Goal: Book appointment/travel/reservation

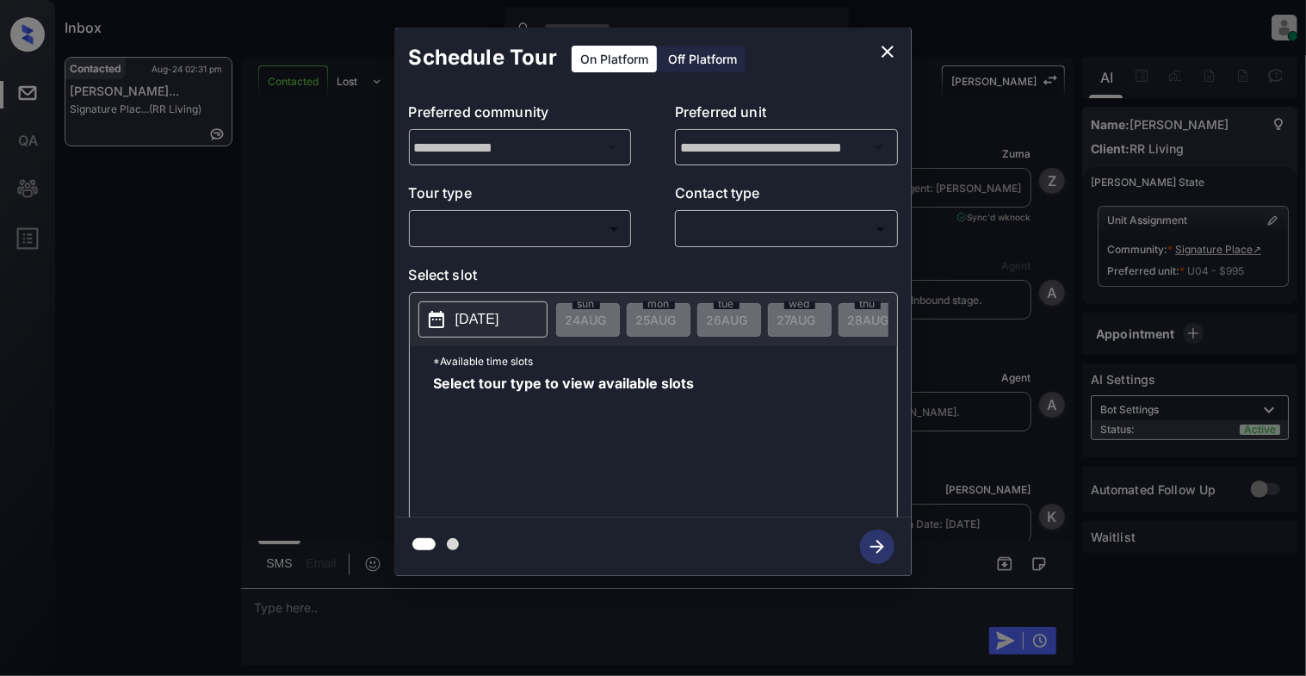
scroll to position [3851, 0]
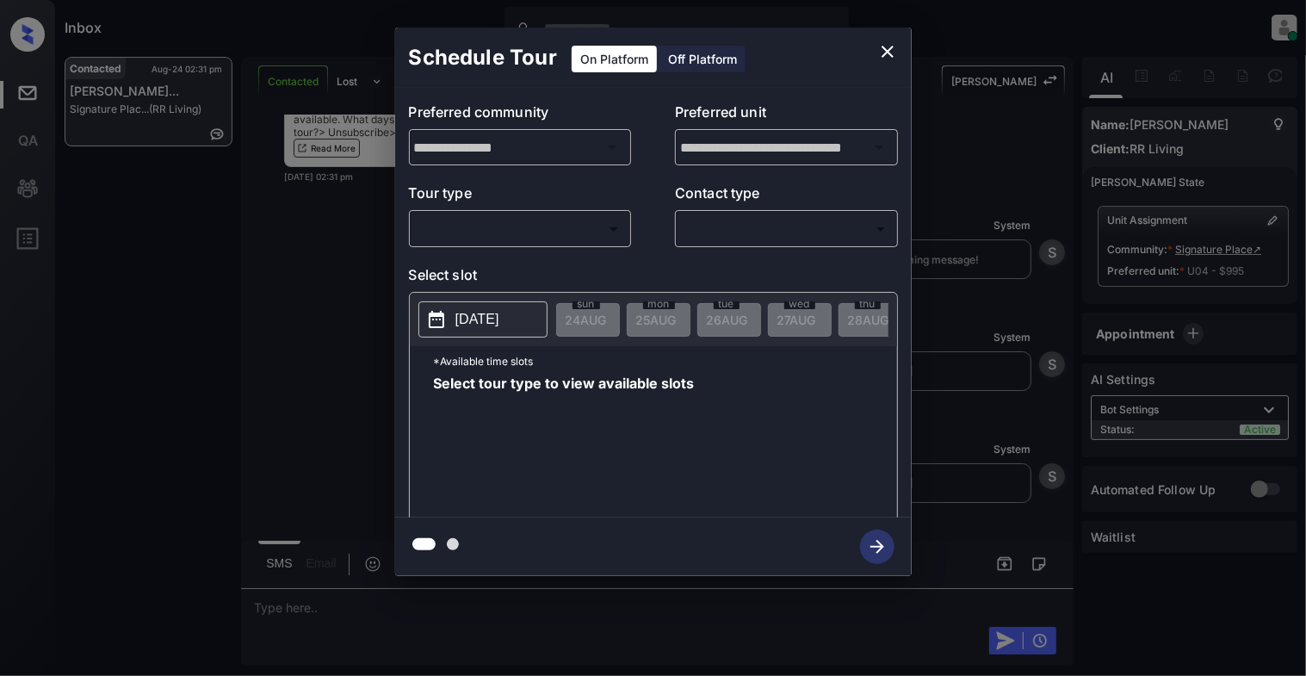
click at [529, 229] on body "Inbox [PERSON_NAME] Online Set yourself offline Set yourself on break Profile S…" at bounding box center [653, 338] width 1306 height 676
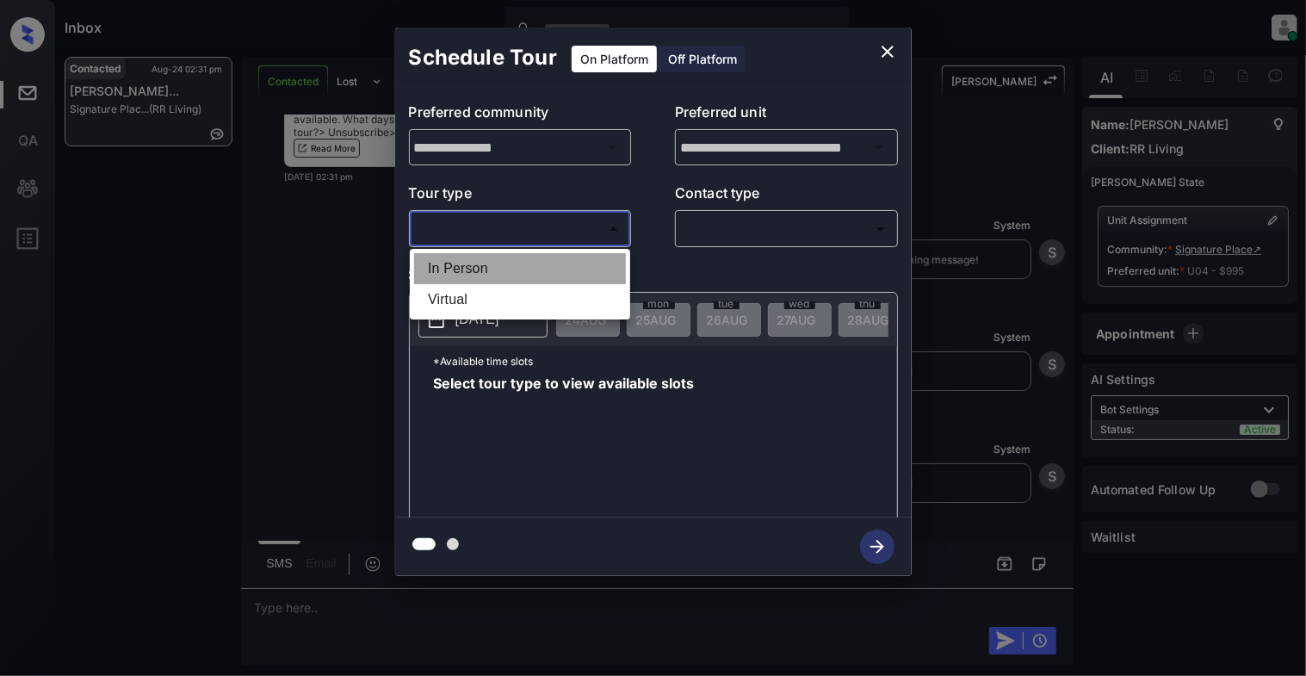
click at [513, 267] on li "In Person" at bounding box center [520, 268] width 212 height 31
type input "********"
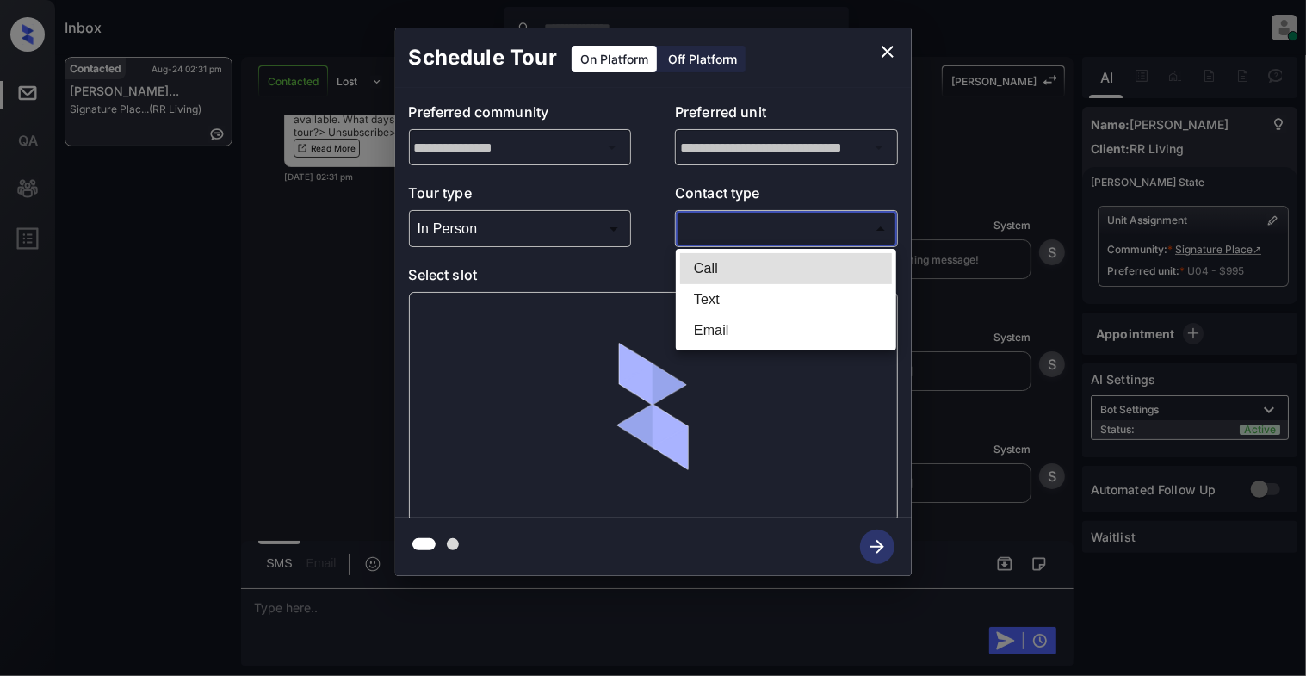
click at [748, 232] on body "Inbox Cynthia Montañez Online Set yourself offline Set yourself on break Profil…" at bounding box center [653, 338] width 1306 height 676
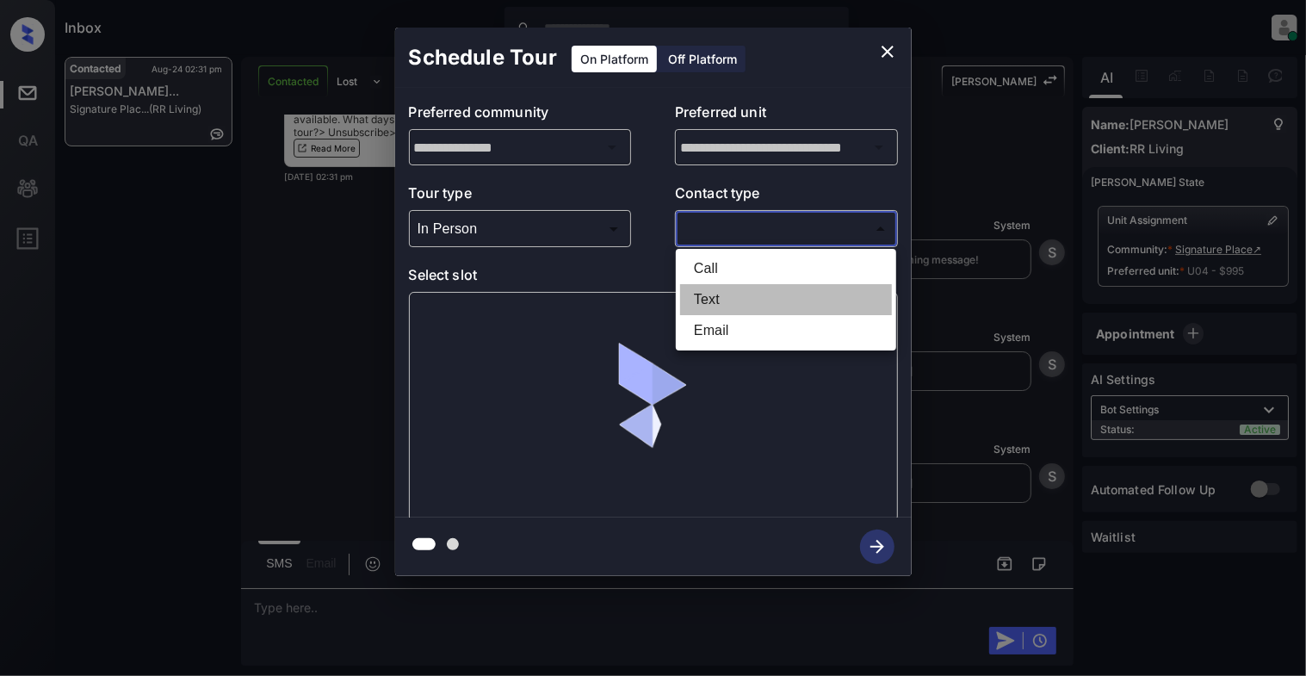
click at [714, 301] on li "Text" at bounding box center [786, 299] width 212 height 31
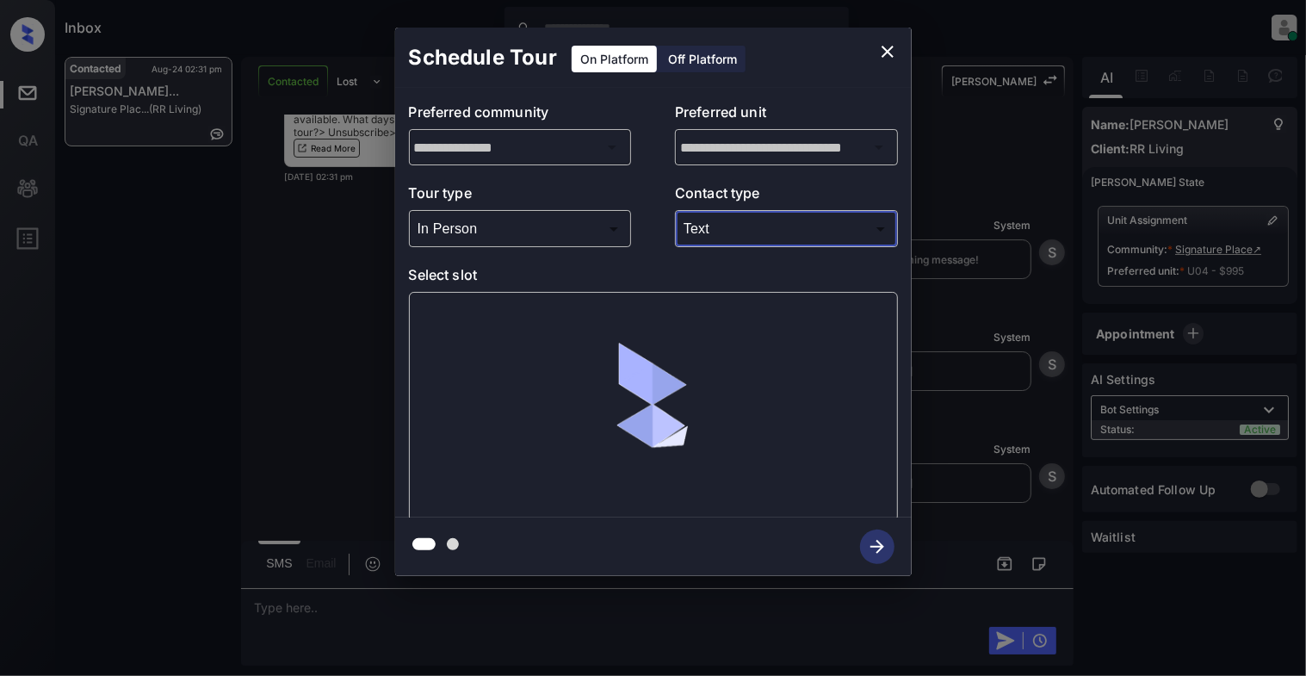
click at [710, 226] on body "Inbox Cynthia Montañez Online Set yourself offline Set yourself on break Profil…" at bounding box center [653, 338] width 1306 height 676
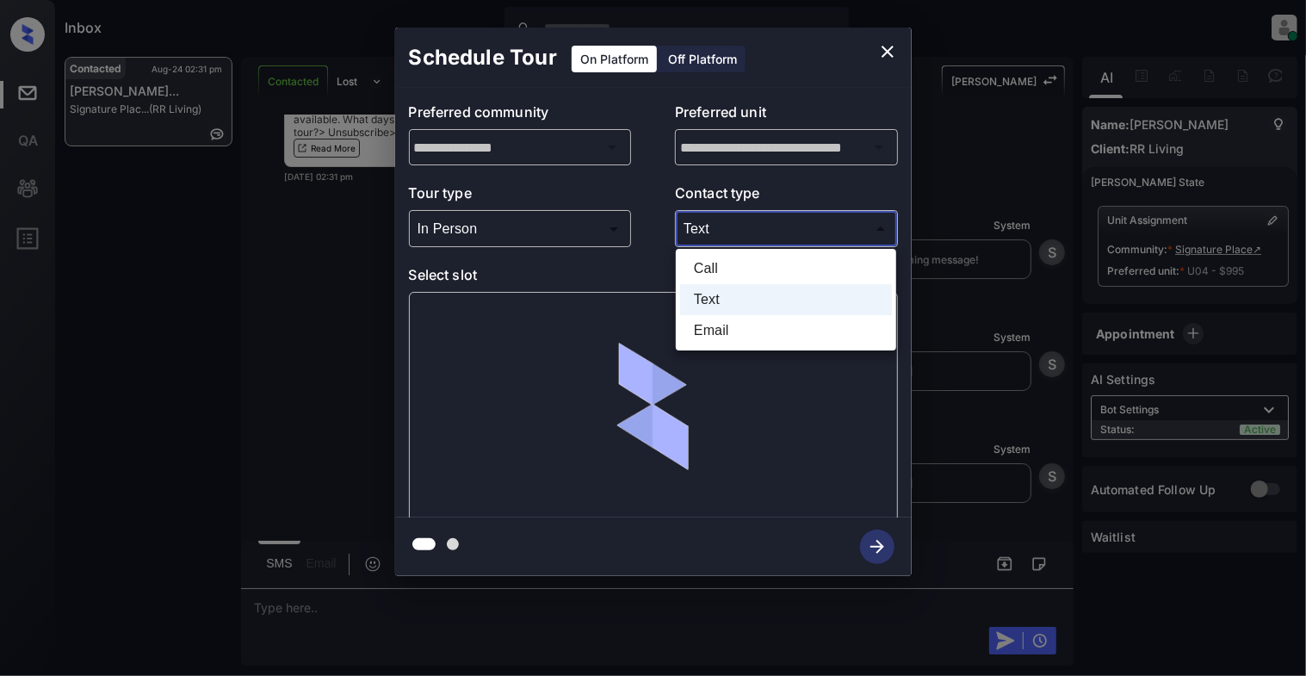
click at [721, 319] on li "Email" at bounding box center [786, 330] width 212 height 31
type input "*****"
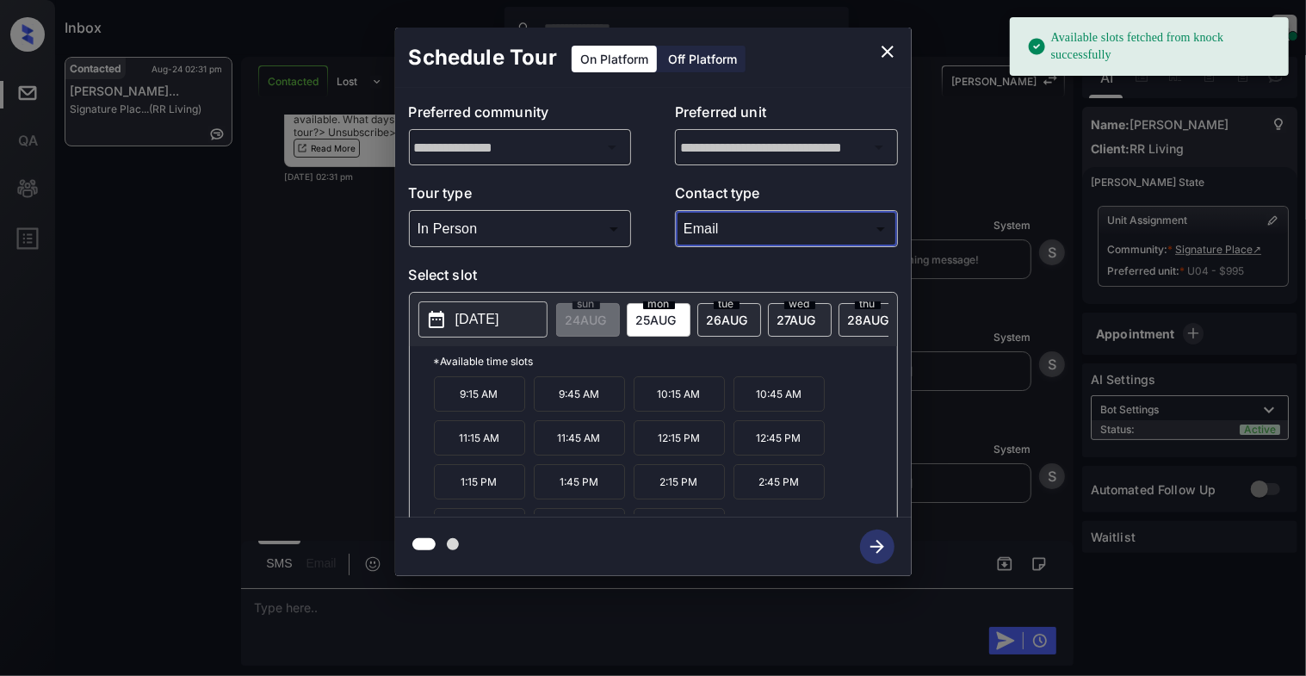
click at [472, 322] on p "2025-08-25" at bounding box center [477, 319] width 44 height 21
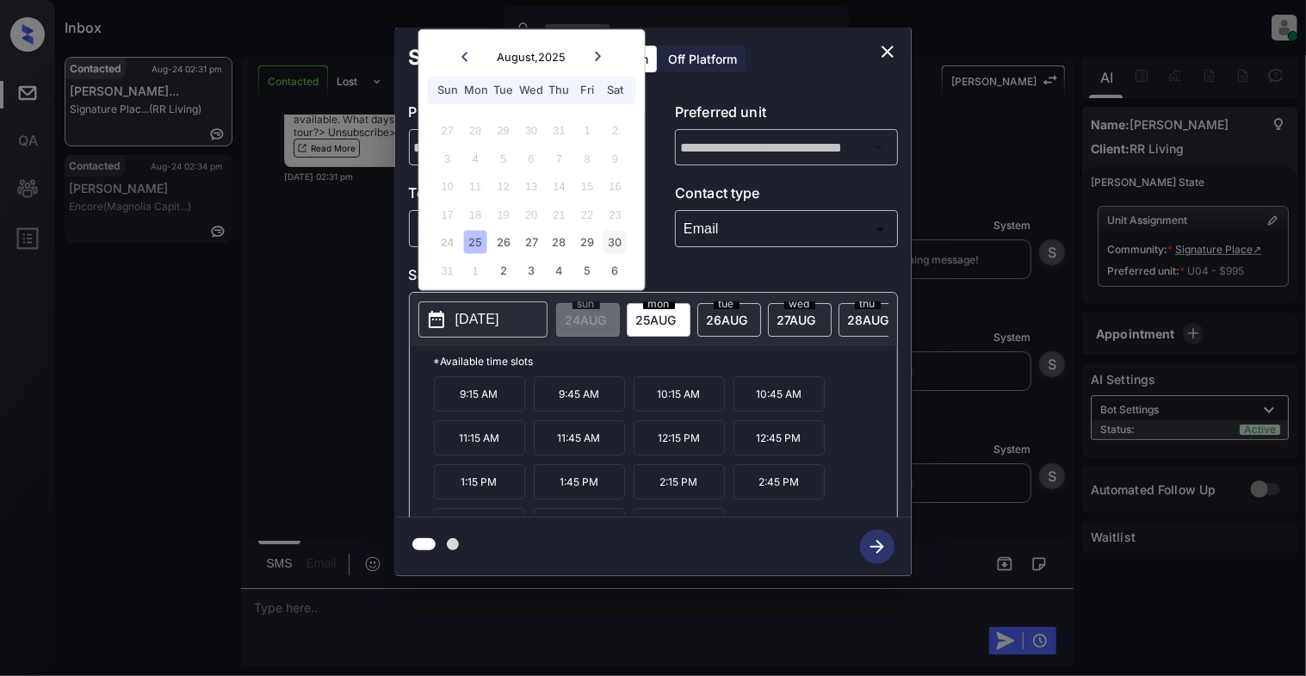
click at [610, 236] on div "30" at bounding box center [614, 242] width 23 height 23
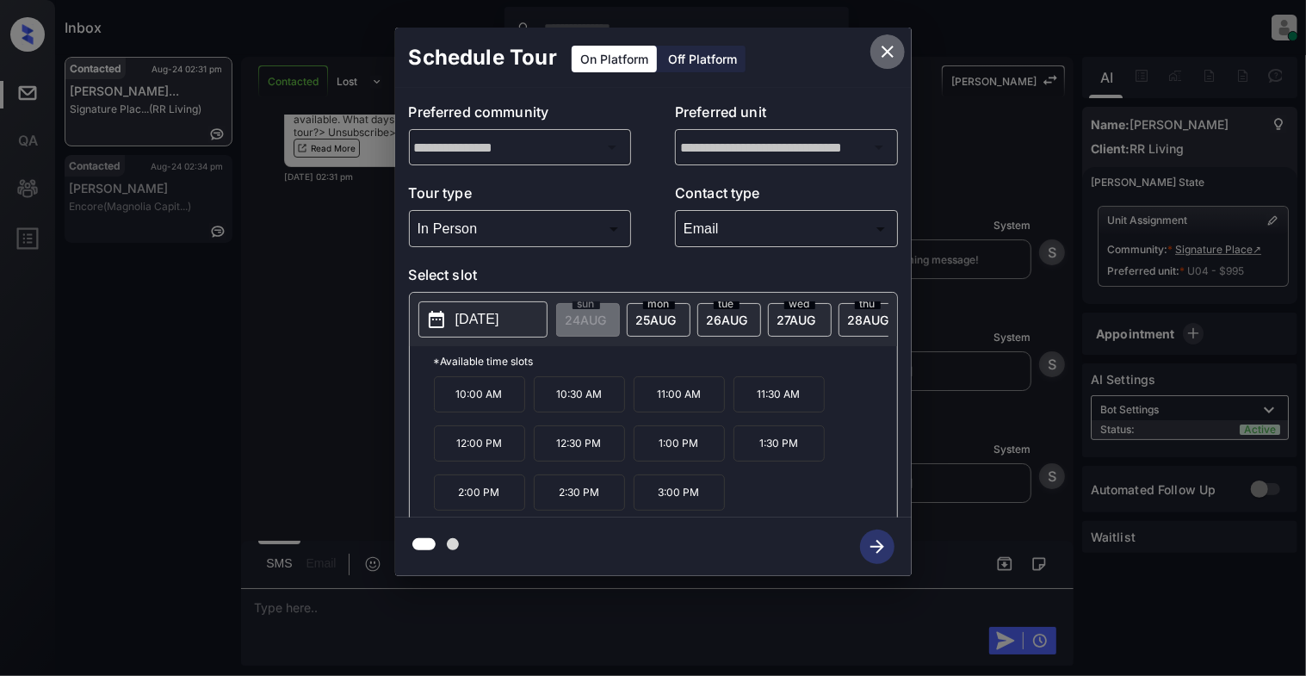
click at [890, 41] on icon "close" at bounding box center [887, 51] width 21 height 21
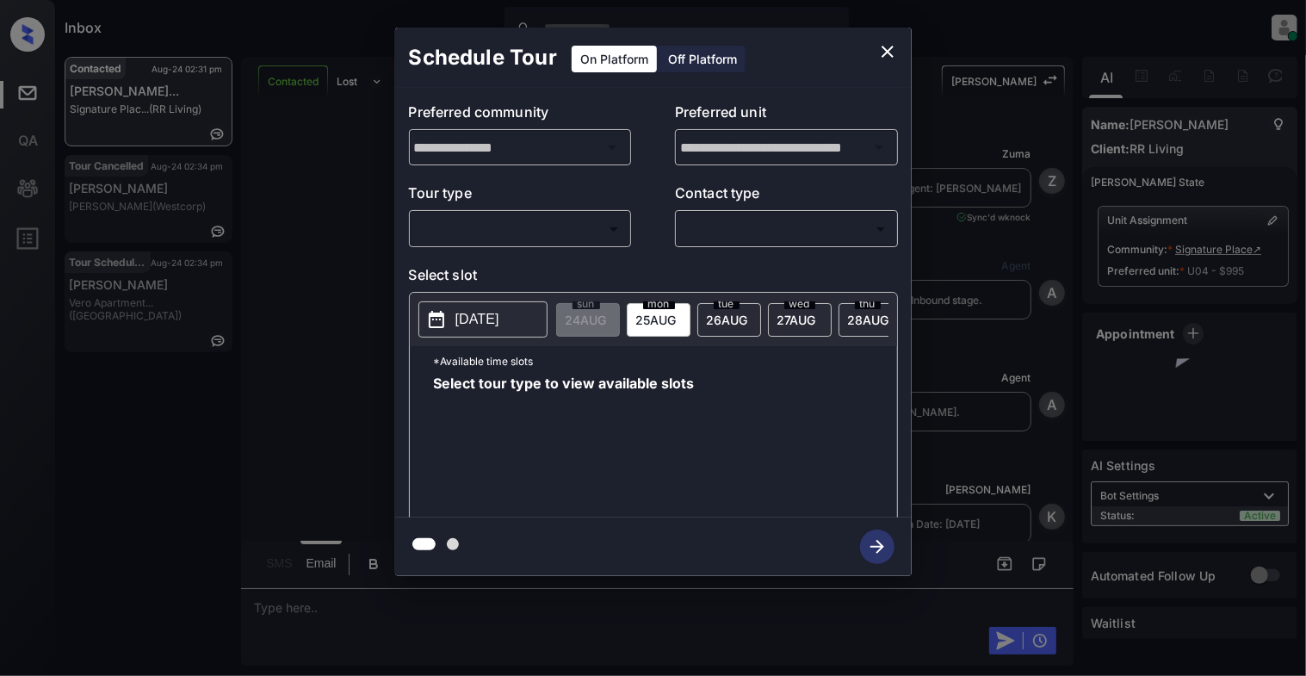
scroll to position [3622, 0]
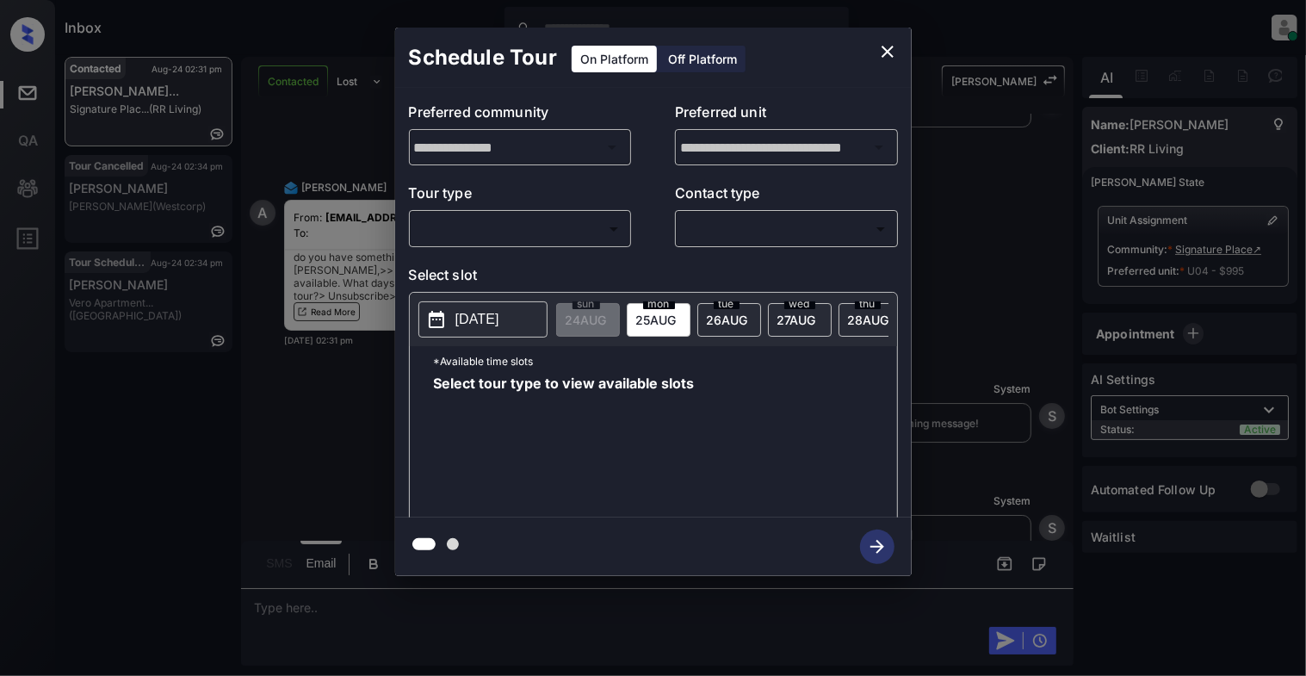
click at [535, 231] on body "Inbox Cynthia Montañez Online Set yourself offline Set yourself on break Profil…" at bounding box center [653, 338] width 1306 height 676
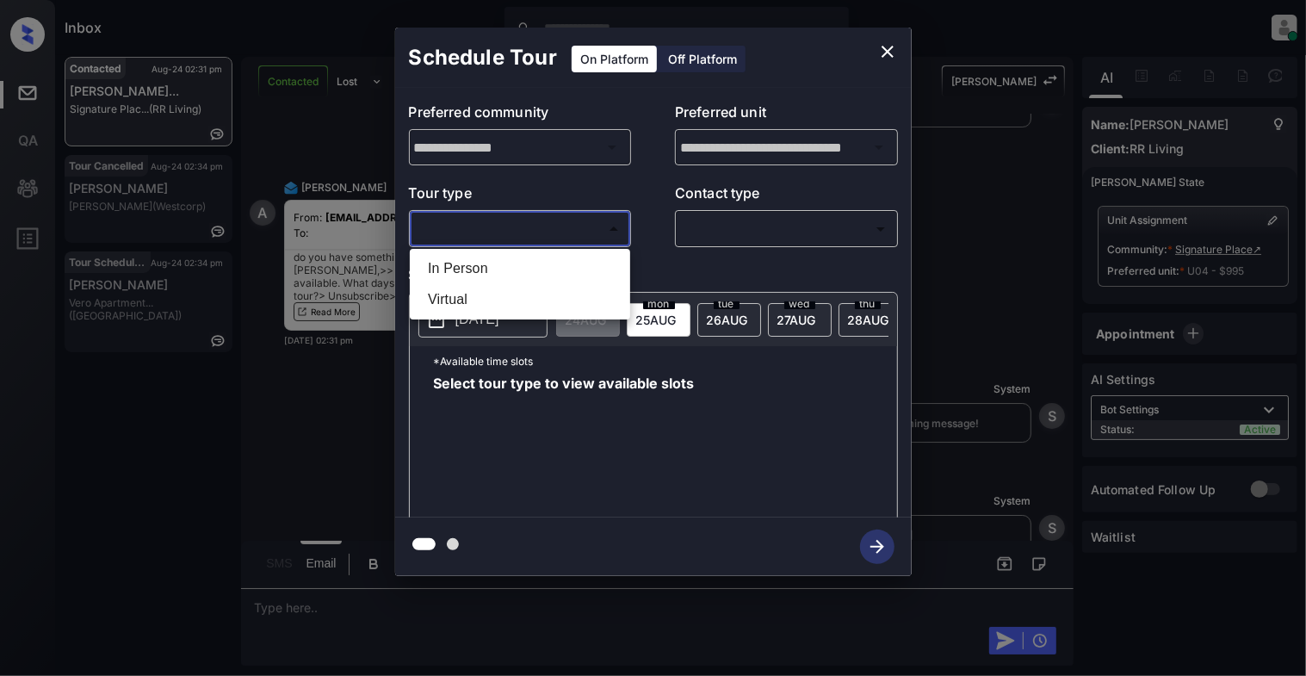
click at [520, 273] on li "In Person" at bounding box center [520, 268] width 212 height 31
type input "********"
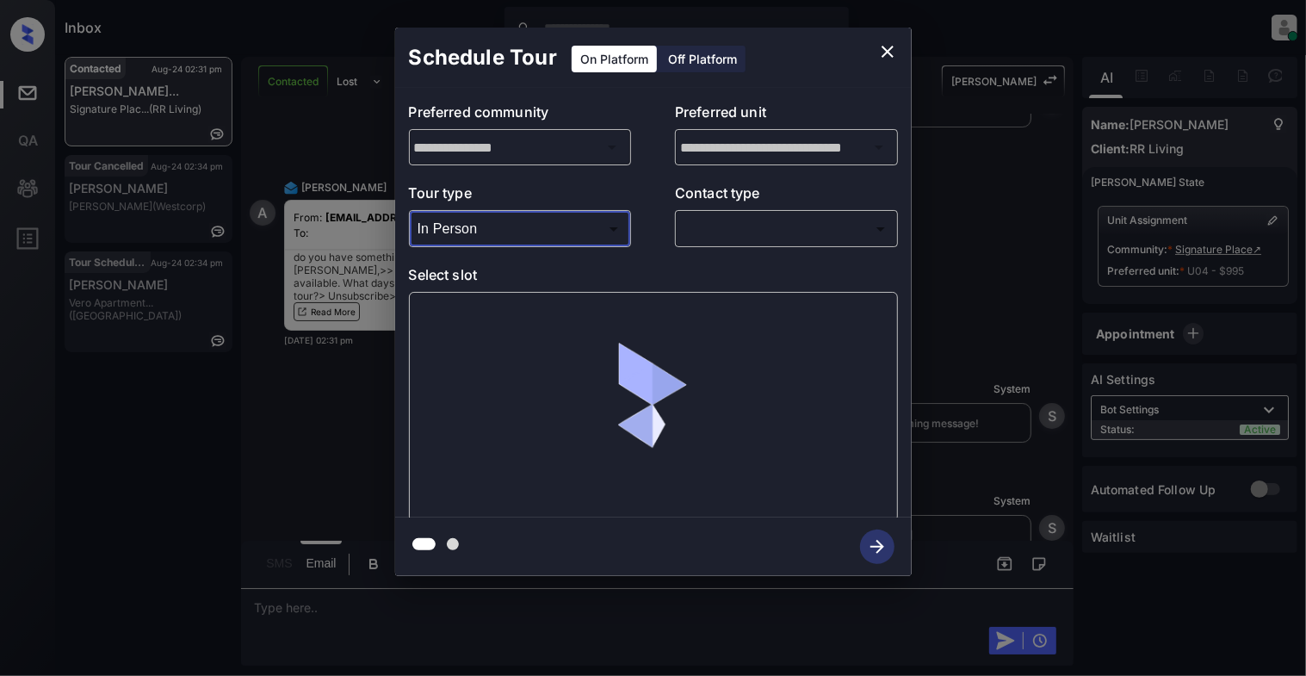
click at [820, 231] on body "Inbox Cynthia Montañez Online Set yourself offline Set yourself on break Profil…" at bounding box center [653, 338] width 1306 height 676
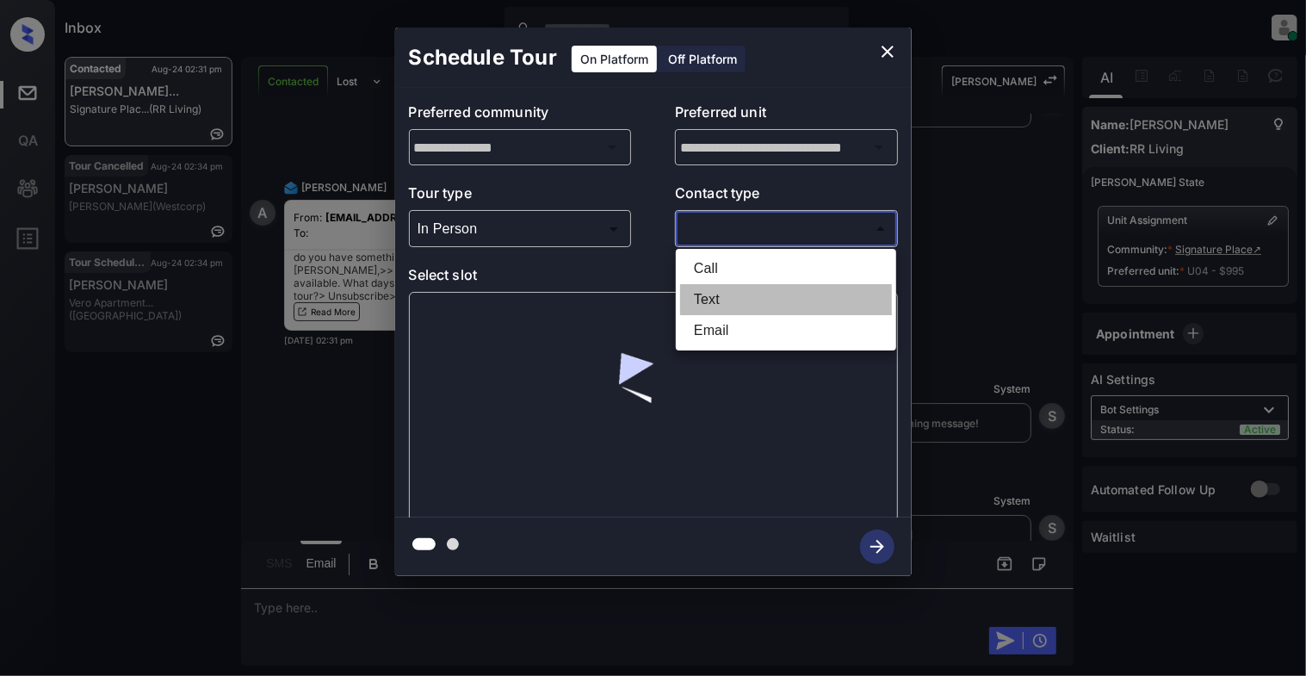
click at [748, 305] on li "Text" at bounding box center [786, 299] width 212 height 31
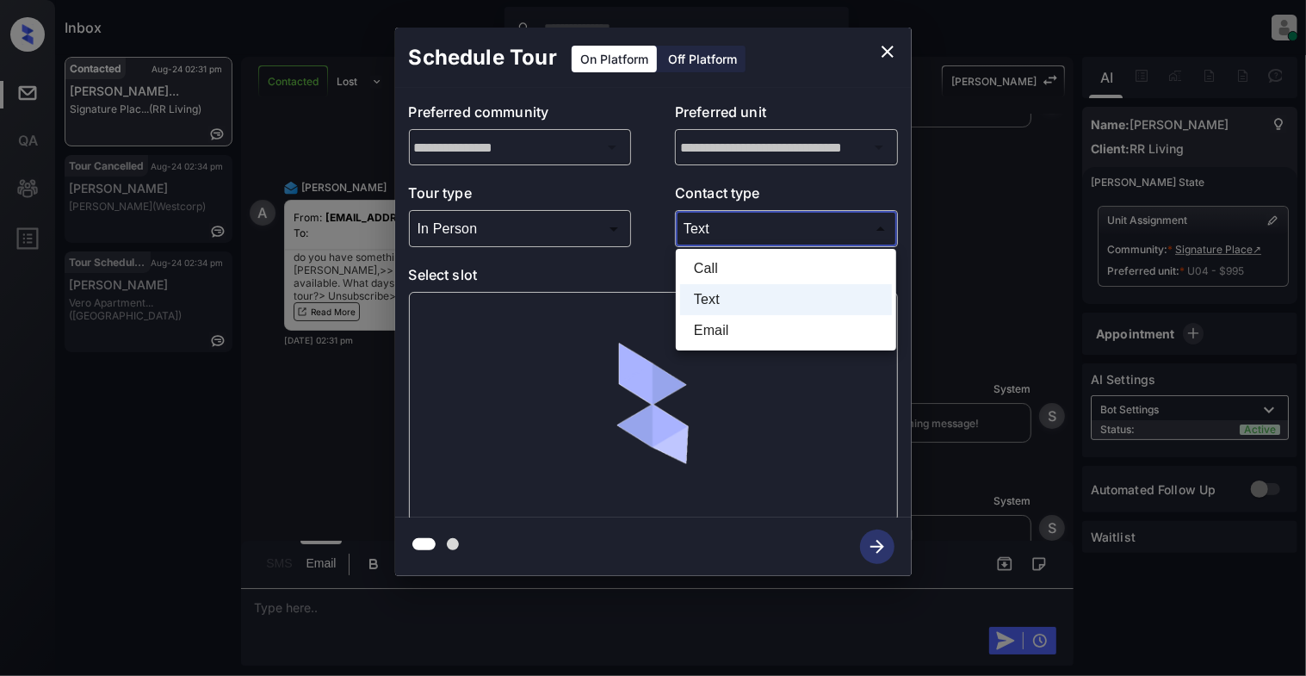
click at [752, 217] on body "Inbox Cynthia Montañez Online Set yourself offline Set yourself on break Profil…" at bounding box center [653, 338] width 1306 height 676
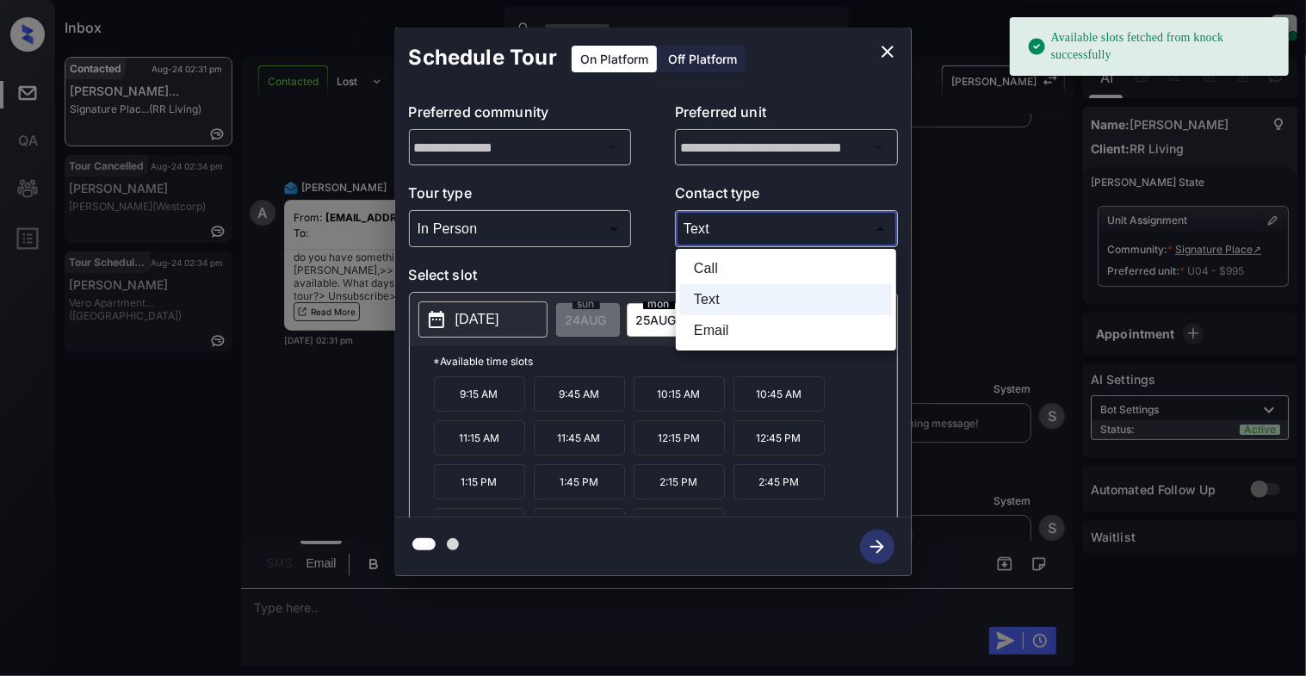
click at [742, 328] on li "Email" at bounding box center [786, 330] width 212 height 31
type input "*****"
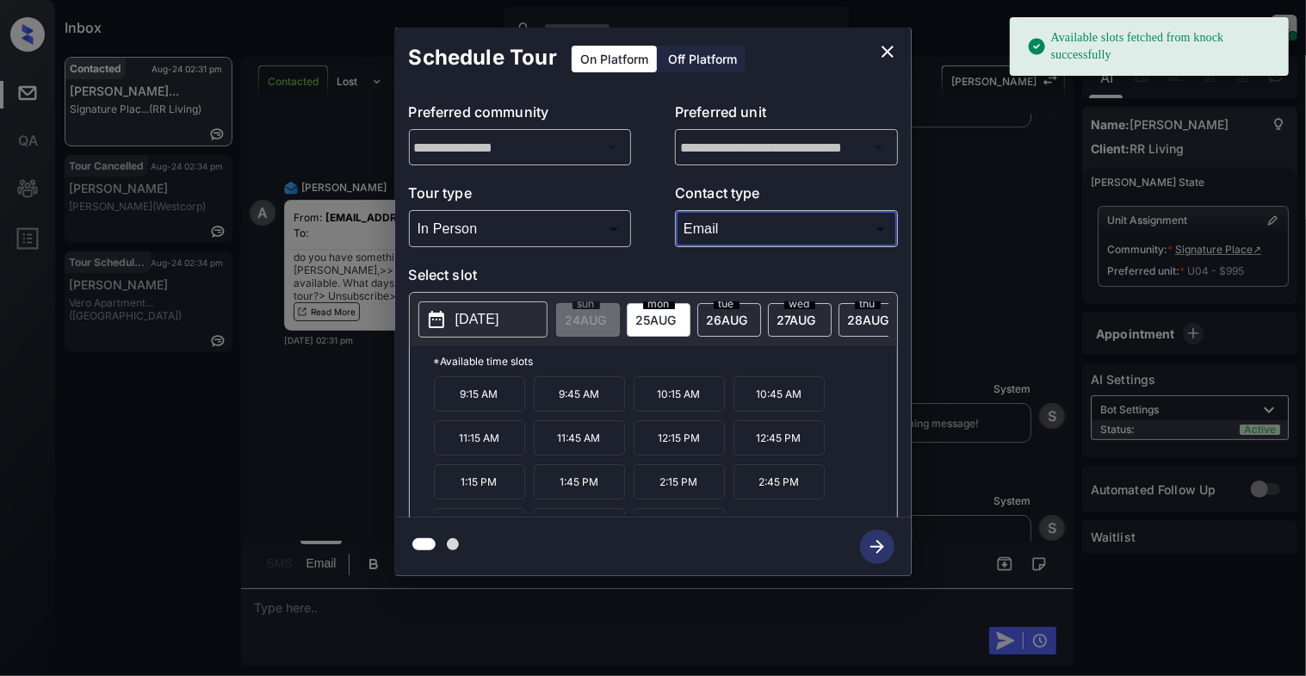
click at [490, 308] on button "2025-08-25" at bounding box center [482, 319] width 129 height 36
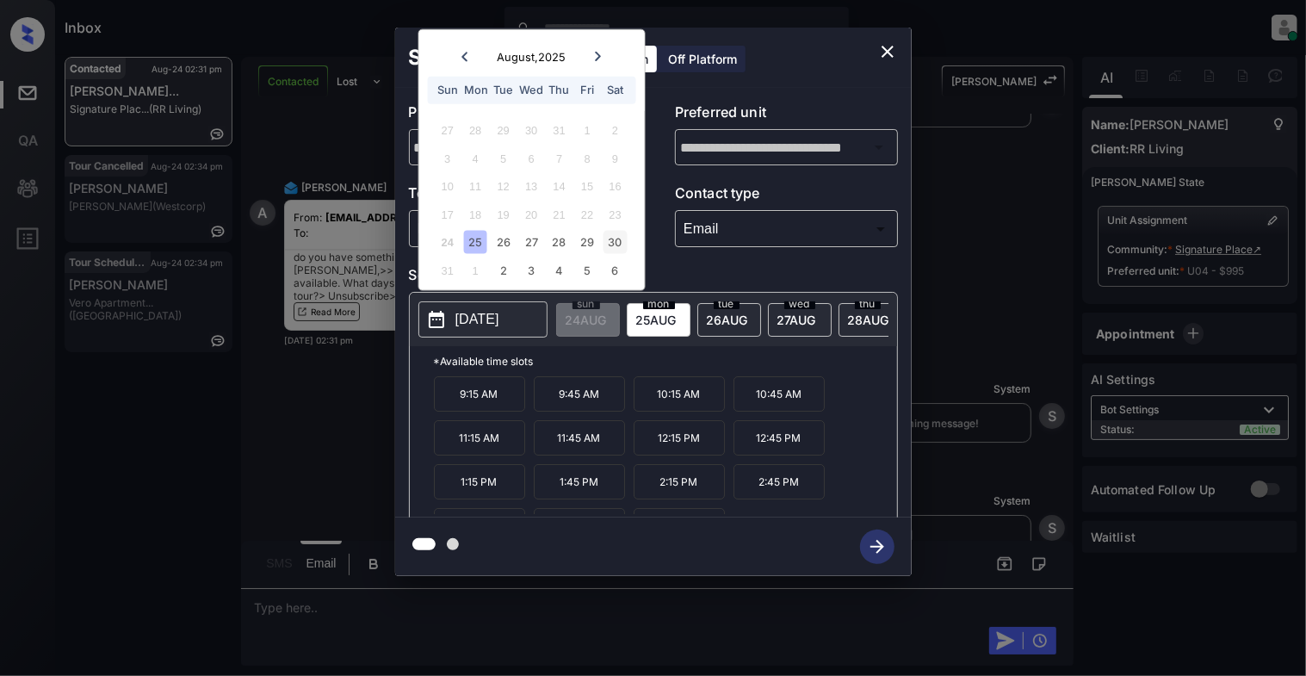
click at [621, 235] on div "30" at bounding box center [614, 242] width 23 height 23
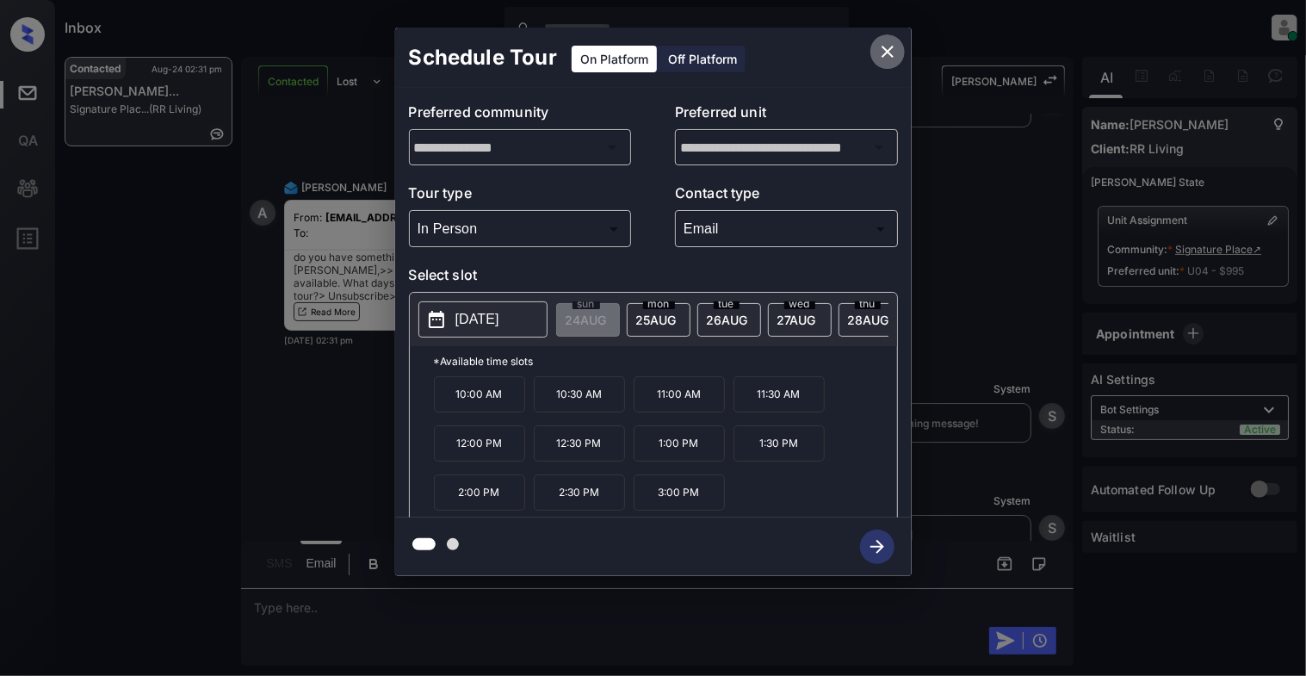
click at [879, 48] on icon "close" at bounding box center [887, 51] width 21 height 21
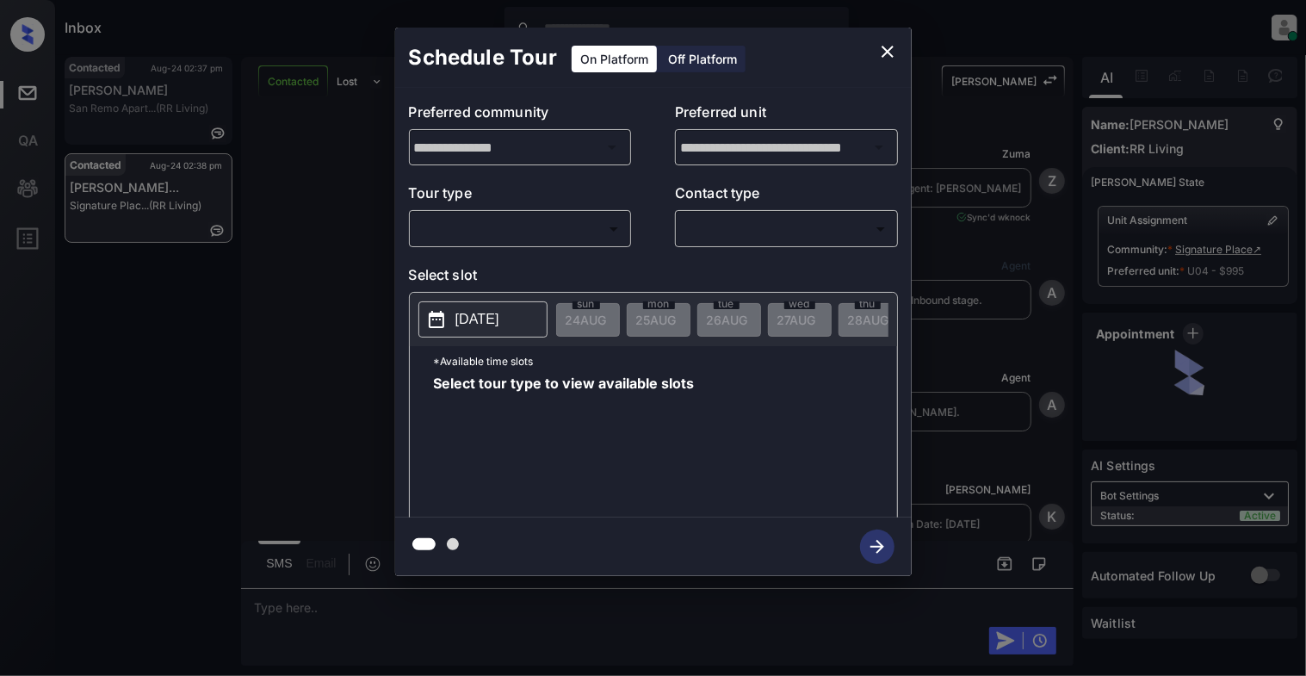
scroll to position [5150, 0]
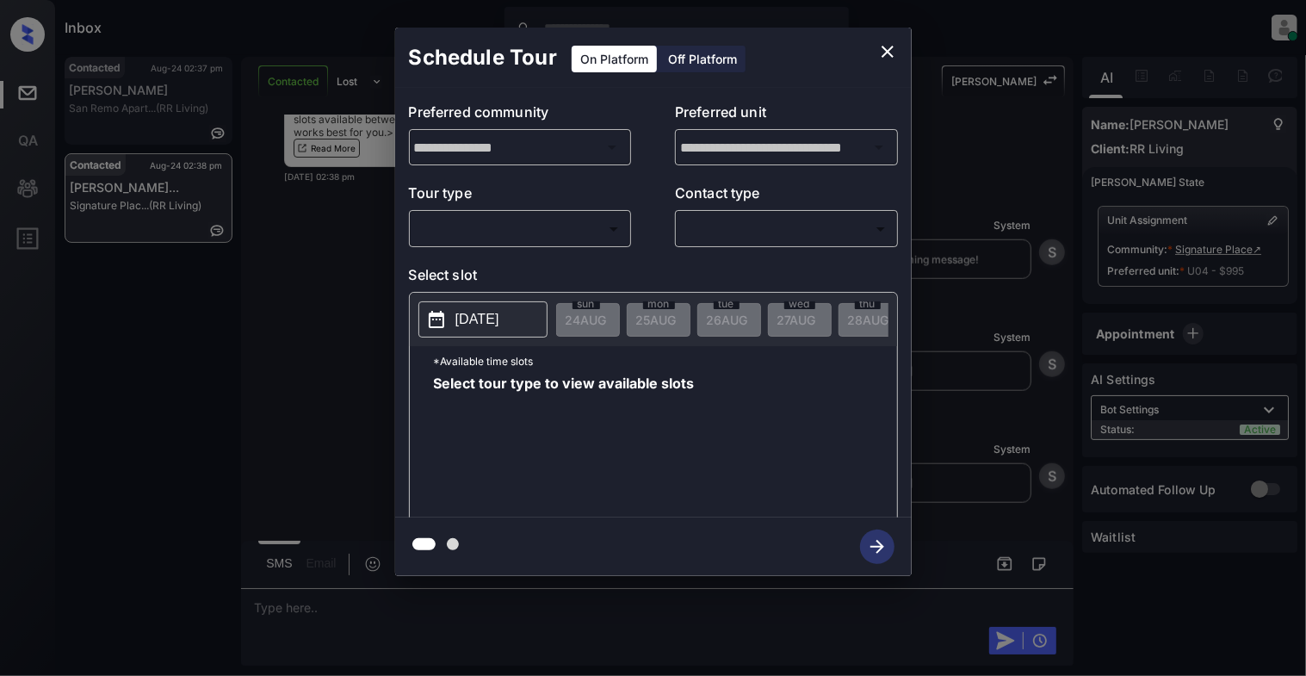
click at [463, 222] on body "Inbox Cynthia Montañez Online Set yourself offline Set yourself on break Profil…" at bounding box center [653, 338] width 1306 height 676
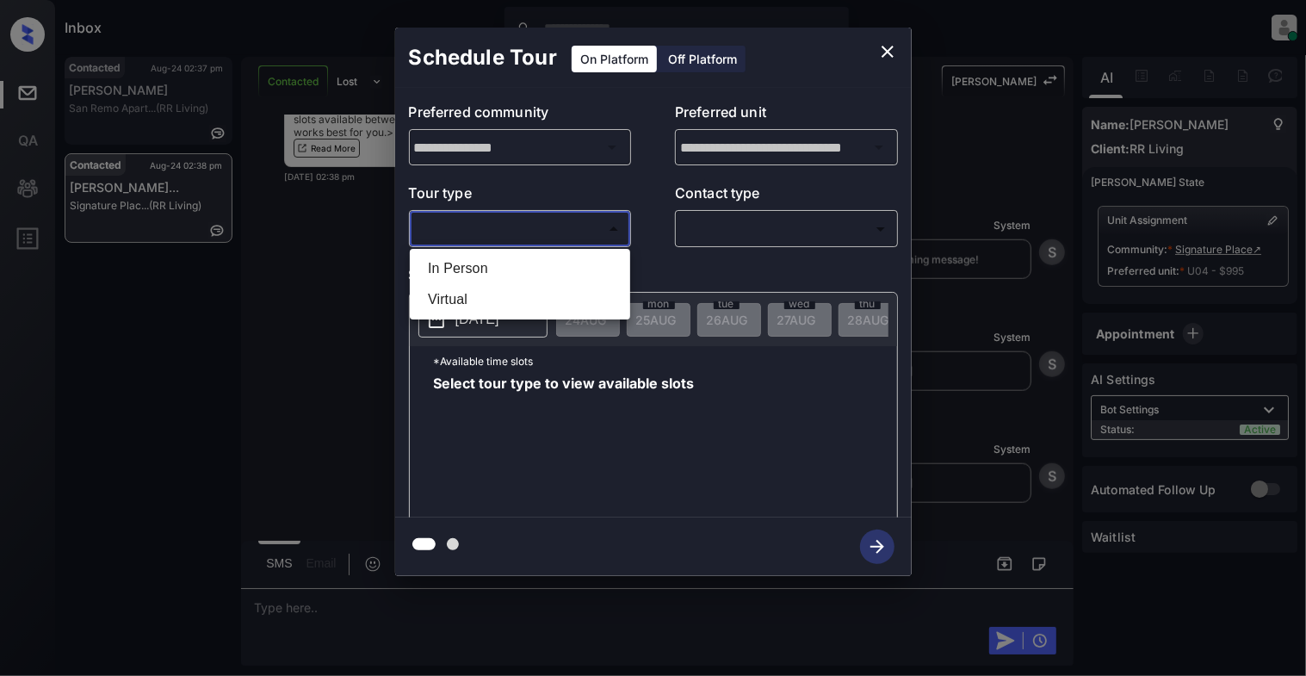
click at [501, 263] on li "In Person" at bounding box center [520, 268] width 212 height 31
type input "********"
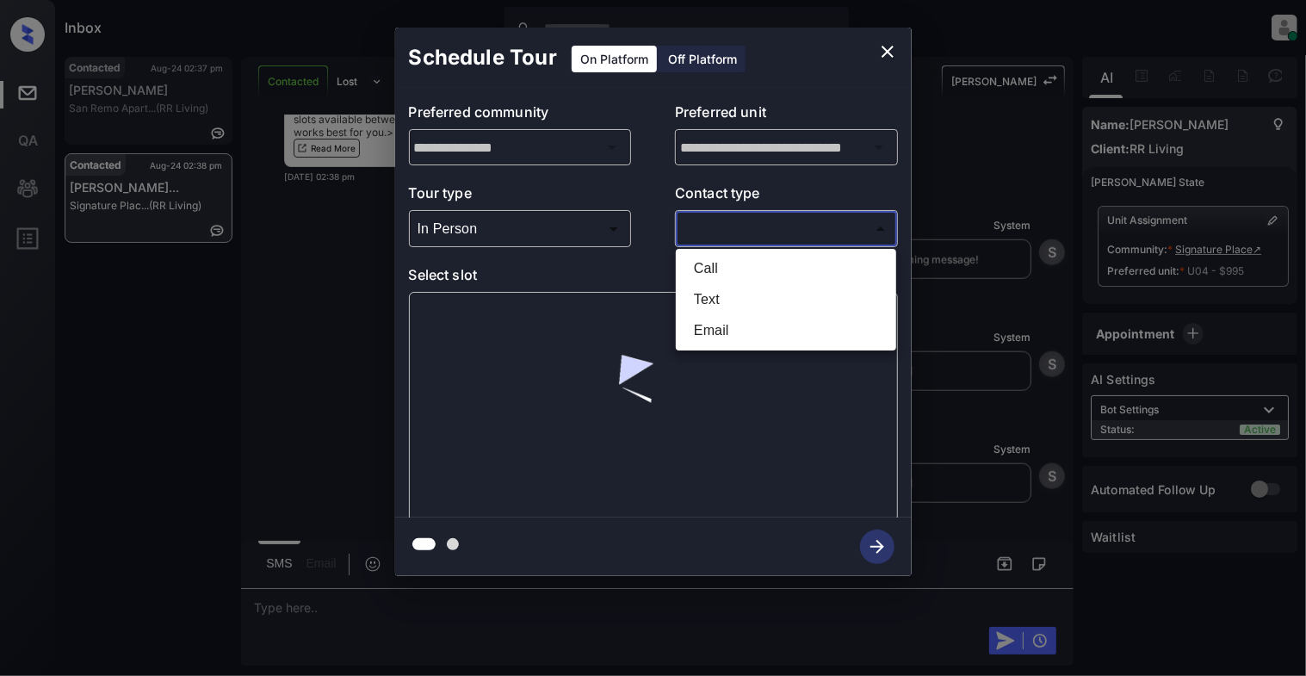
click at [801, 231] on body "Inbox Cynthia Montañez Online Set yourself offline Set yourself on break Profil…" at bounding box center [653, 338] width 1306 height 676
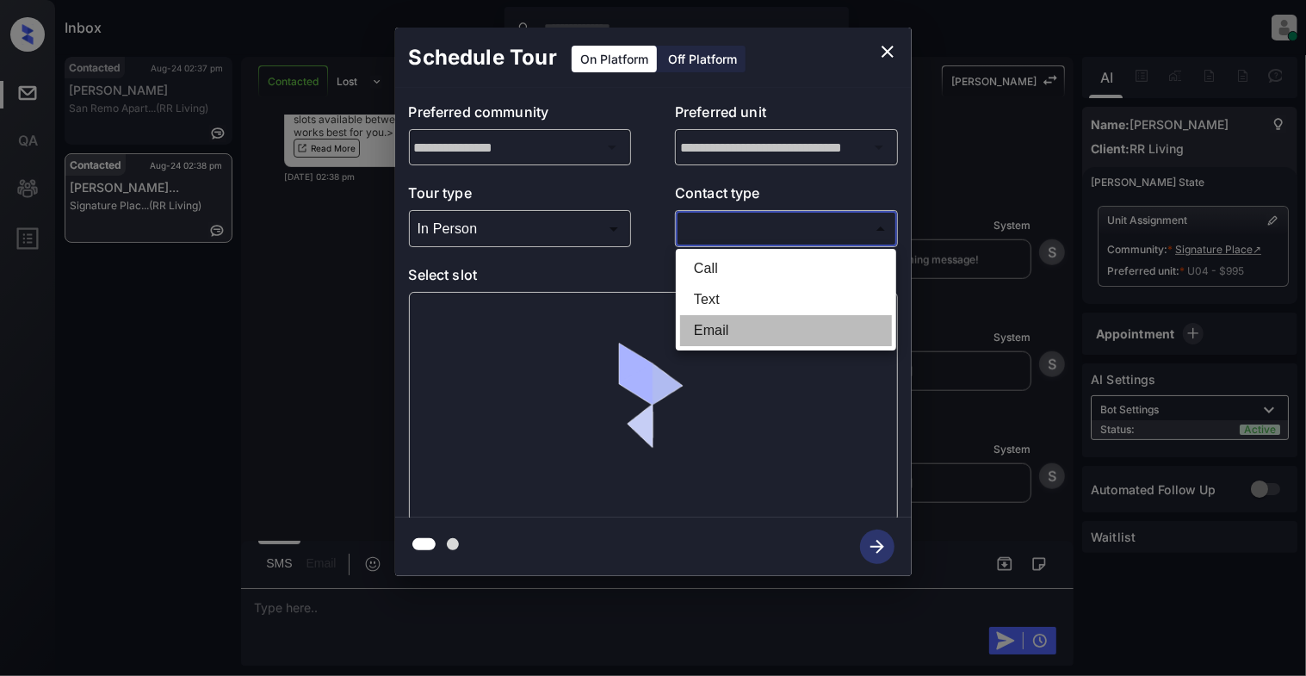
click at [721, 328] on li "Email" at bounding box center [786, 330] width 212 height 31
type input "*****"
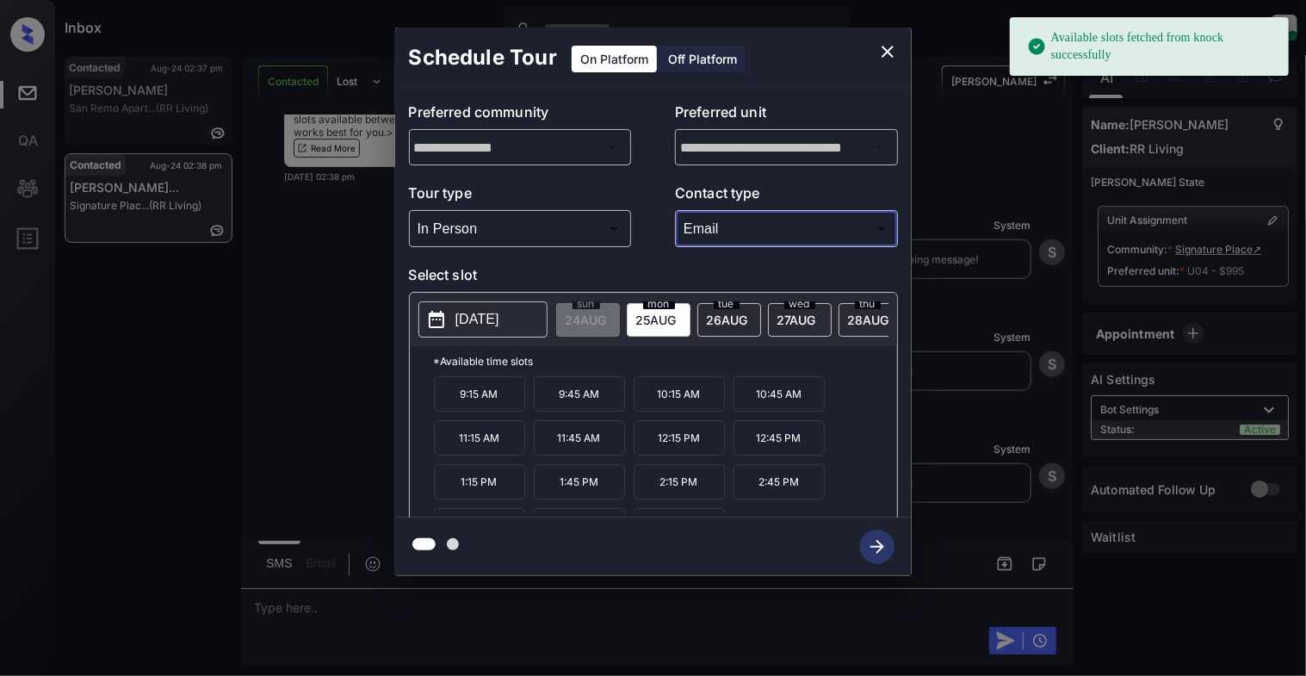
click at [499, 321] on p "[DATE]" at bounding box center [477, 319] width 44 height 21
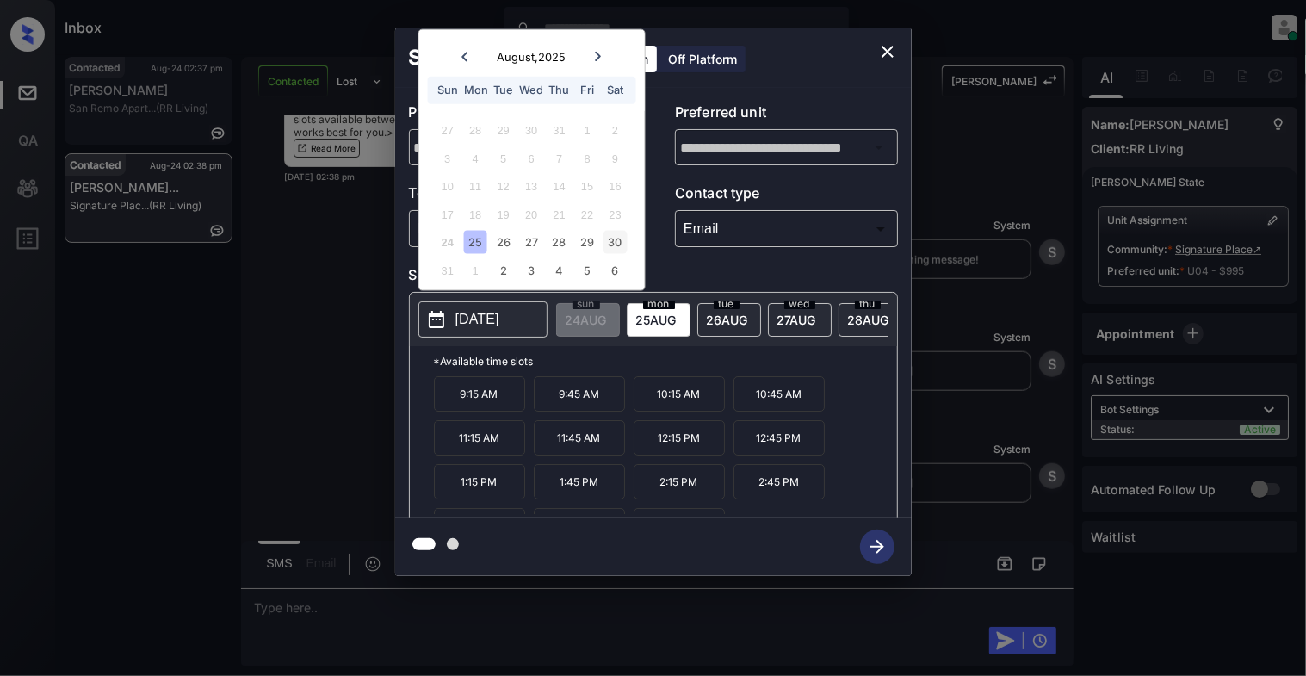
click at [615, 242] on div "30" at bounding box center [614, 242] width 23 height 23
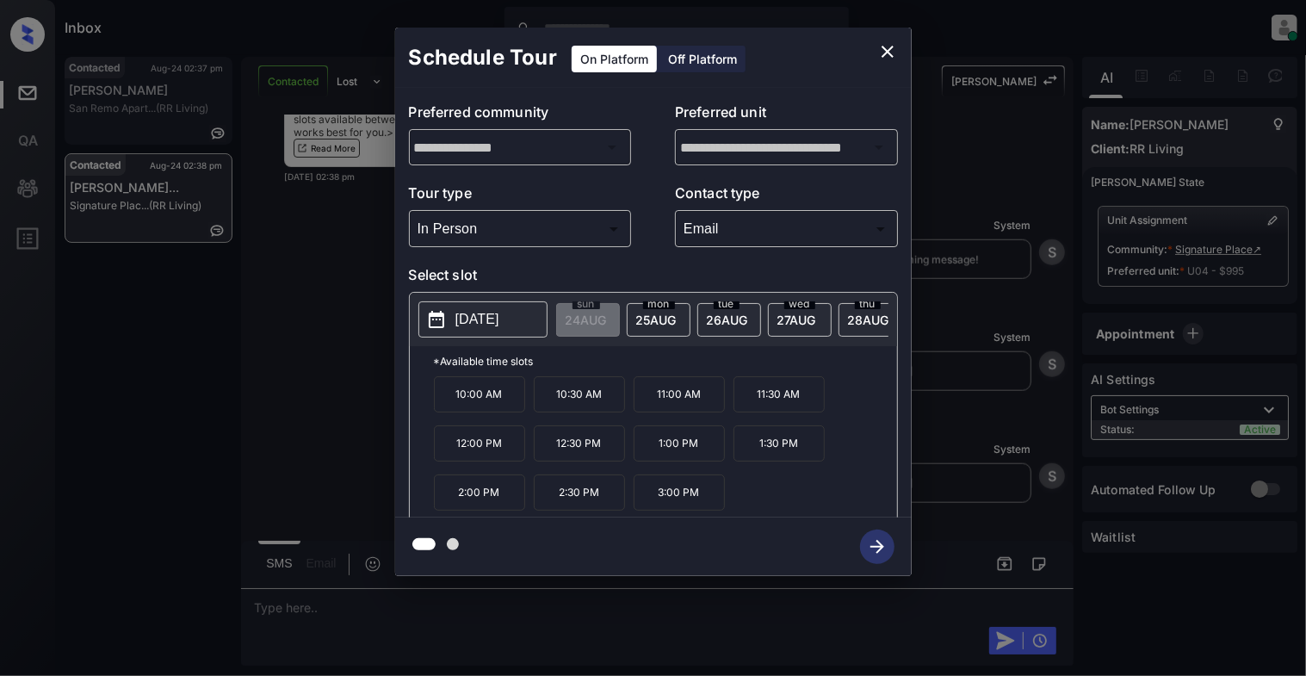
click at [689, 499] on p "3:00 PM" at bounding box center [679, 492] width 91 height 36
click at [873, 546] on icon "button" at bounding box center [877, 547] width 14 height 14
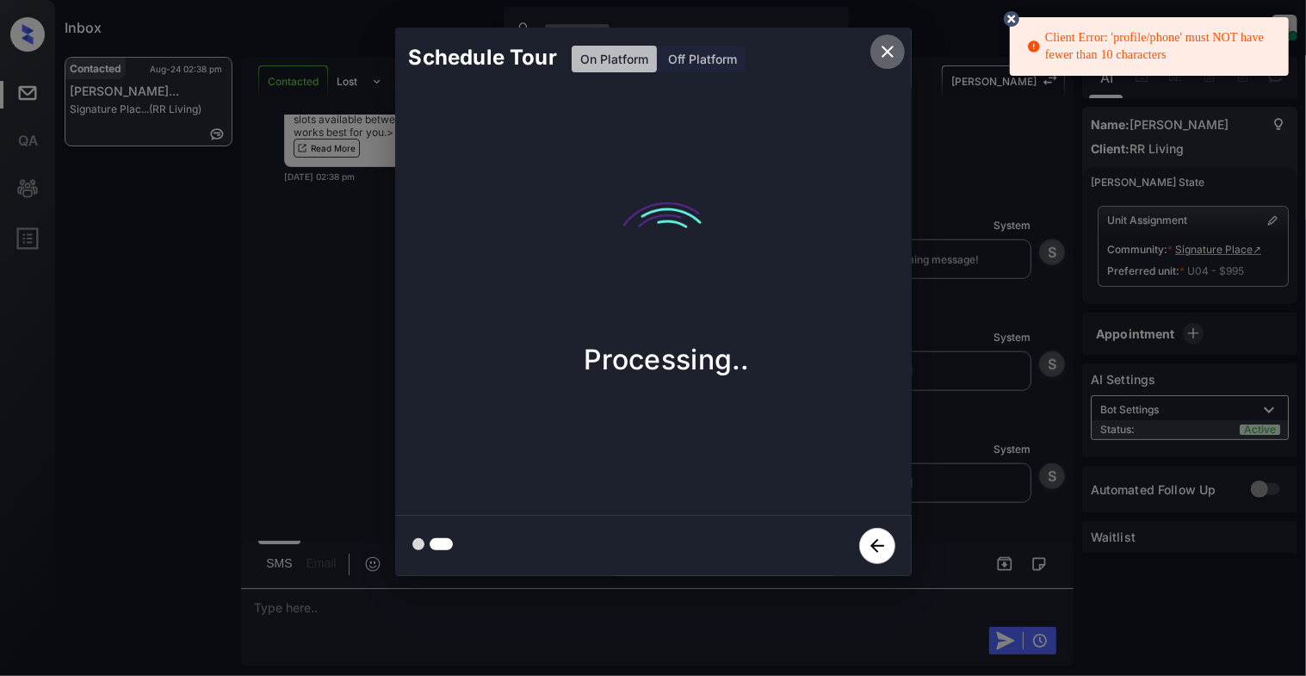
click at [886, 45] on icon "close" at bounding box center [887, 51] width 21 height 21
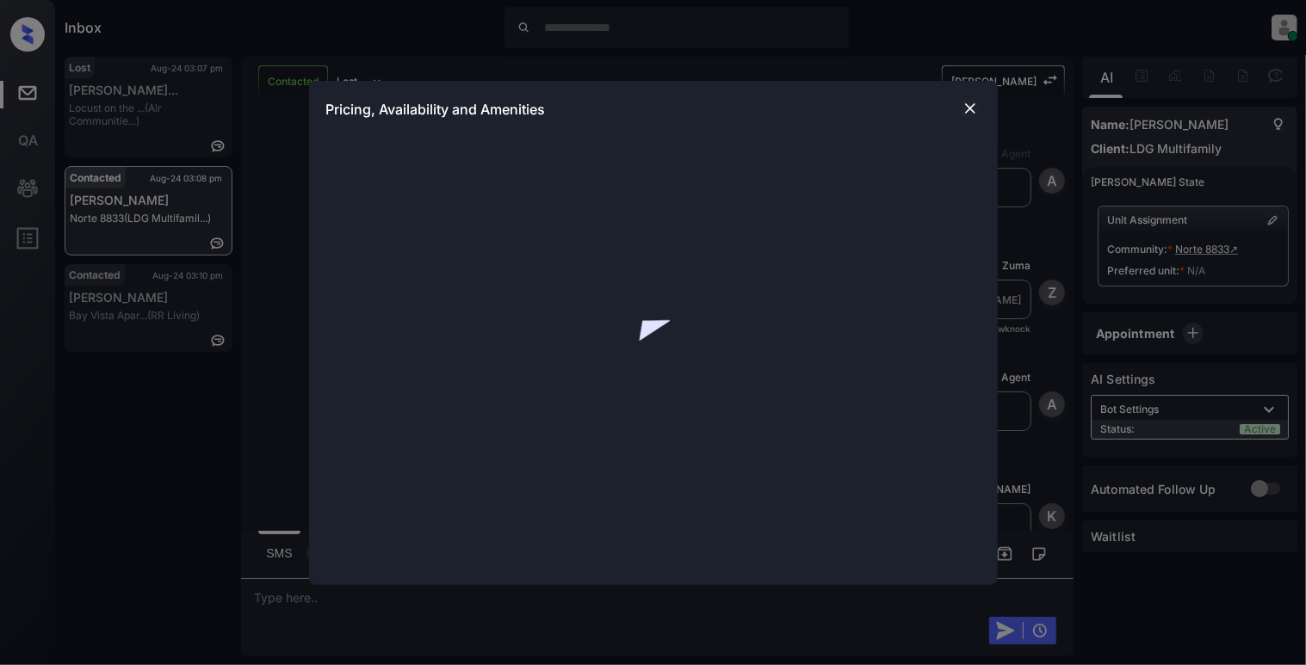
scroll to position [1300, 0]
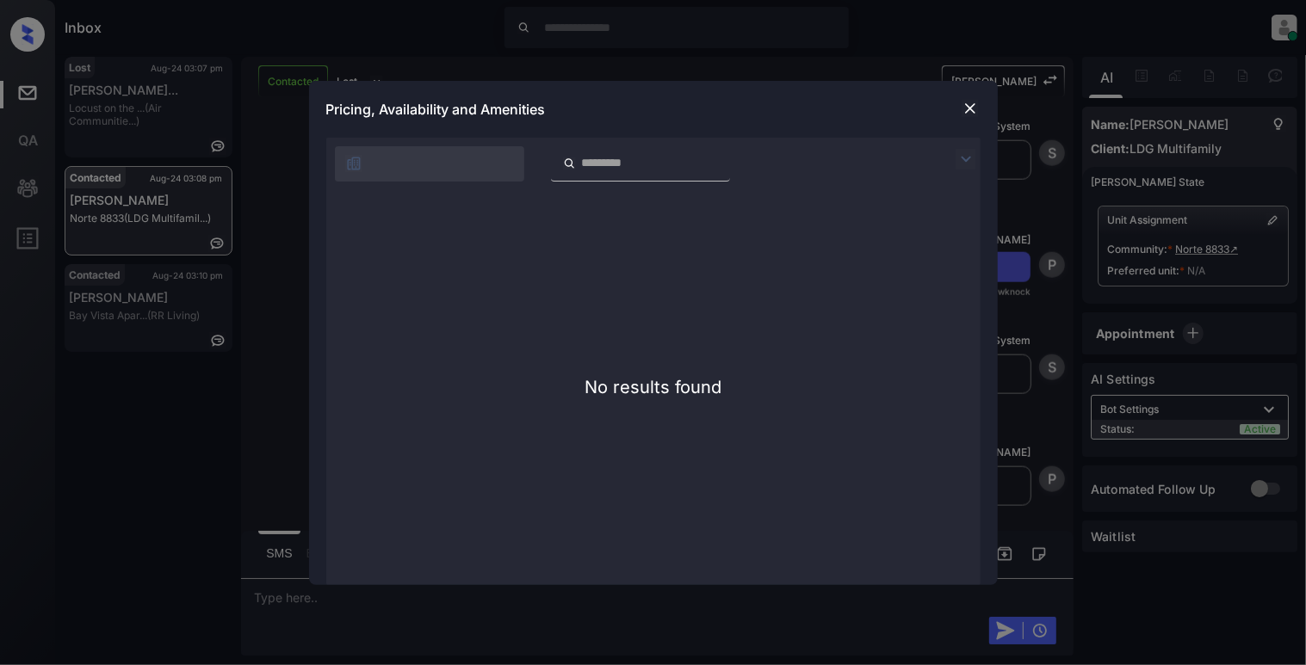
click at [974, 107] on img at bounding box center [970, 108] width 17 height 17
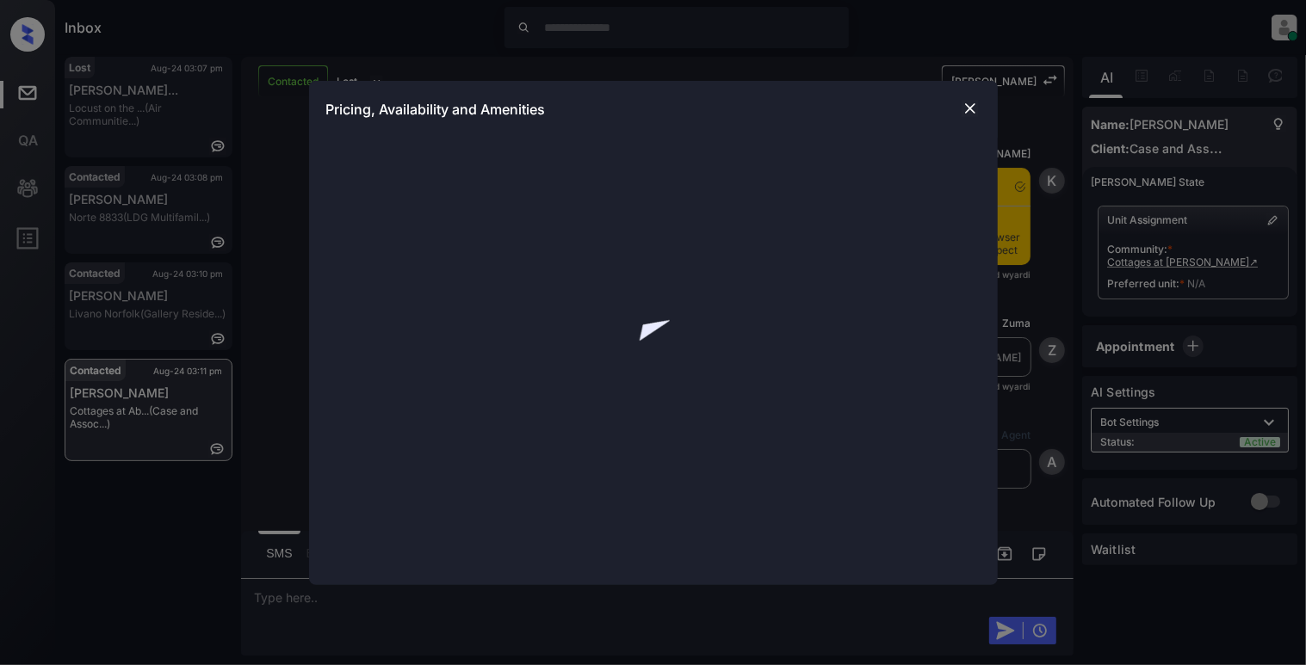
scroll to position [3575, 0]
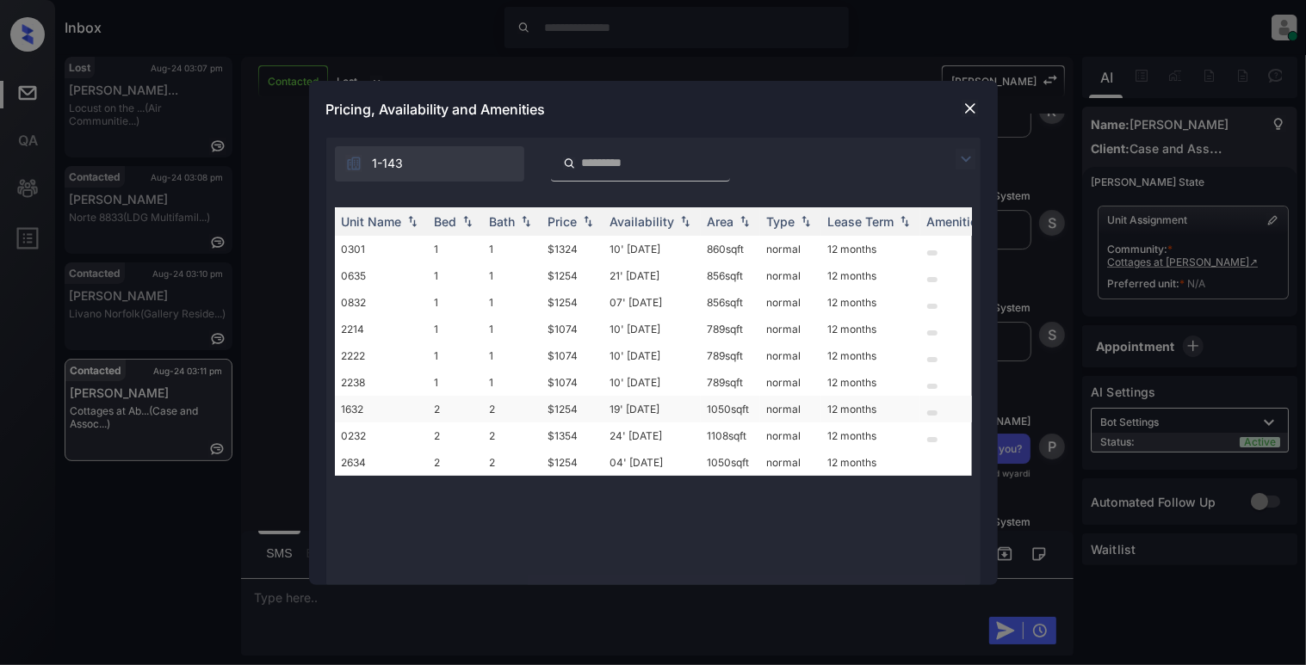
click at [379, 406] on td "1632" at bounding box center [381, 409] width 93 height 27
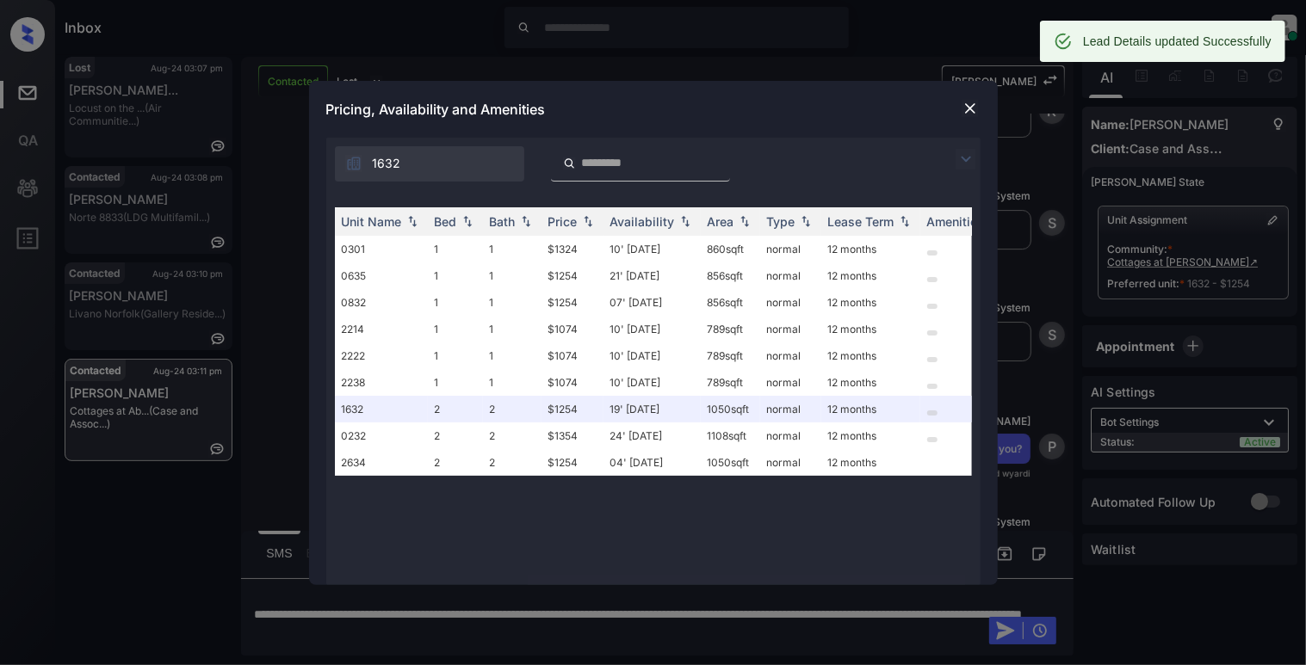
click at [966, 96] on div "Pricing, Availability and Amenities" at bounding box center [653, 109] width 689 height 57
click at [969, 107] on img at bounding box center [970, 108] width 17 height 17
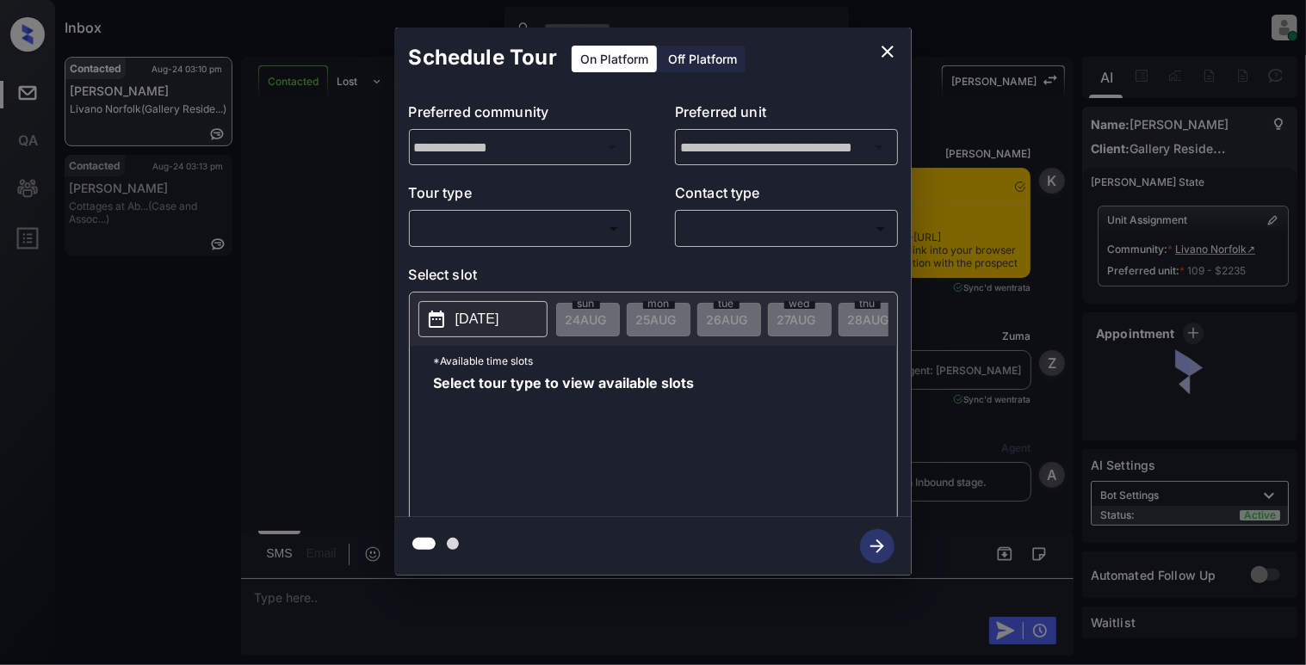
scroll to position [882, 0]
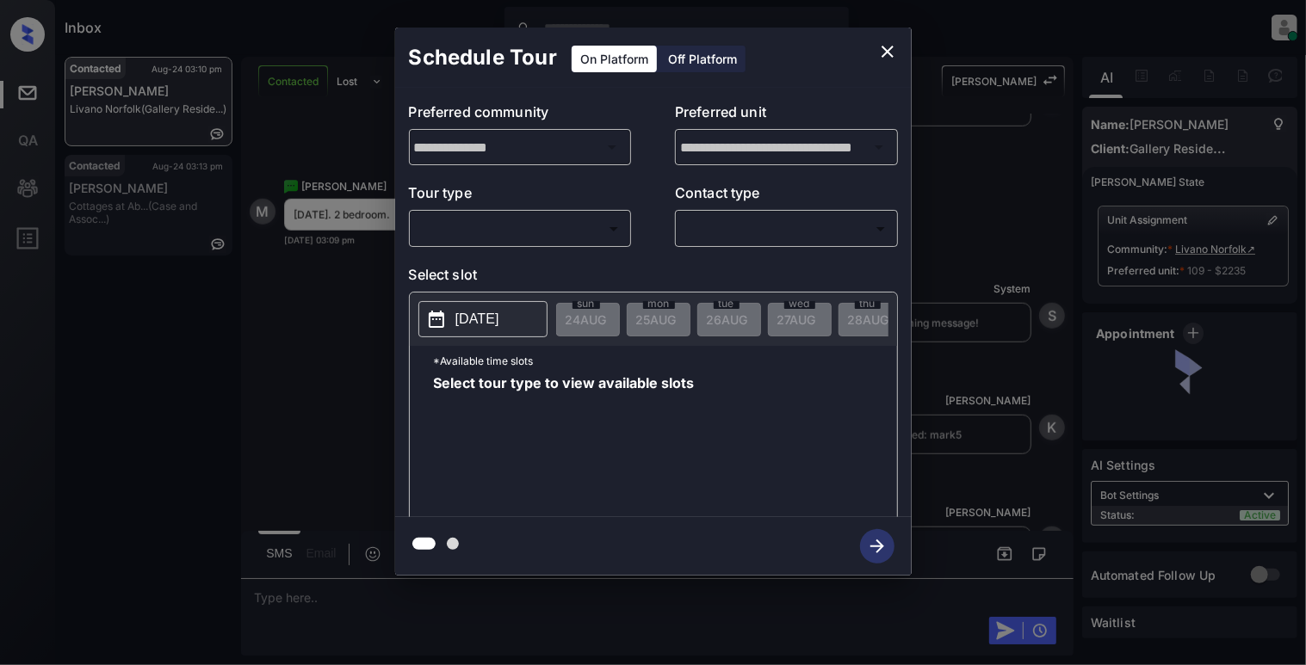
click at [520, 239] on body "Inbox [PERSON_NAME] Online Set yourself offline Set yourself on break Profile S…" at bounding box center [653, 332] width 1306 height 665
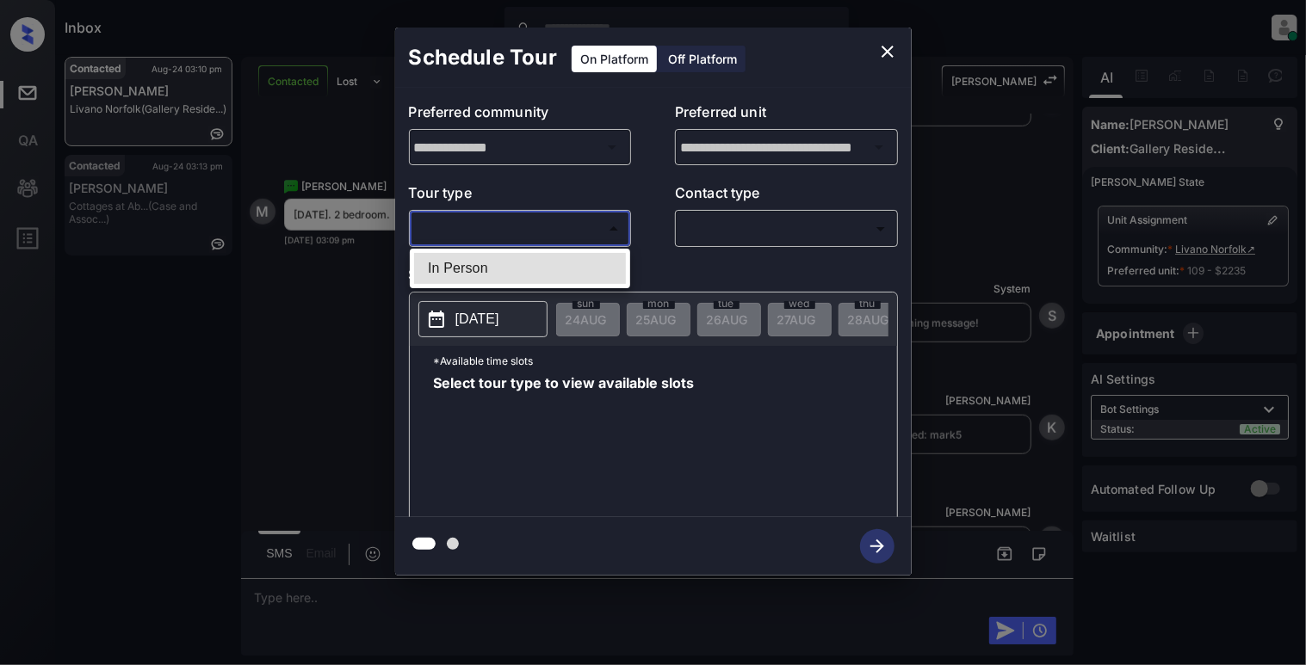
click at [507, 266] on li "In Person" at bounding box center [520, 268] width 212 height 31
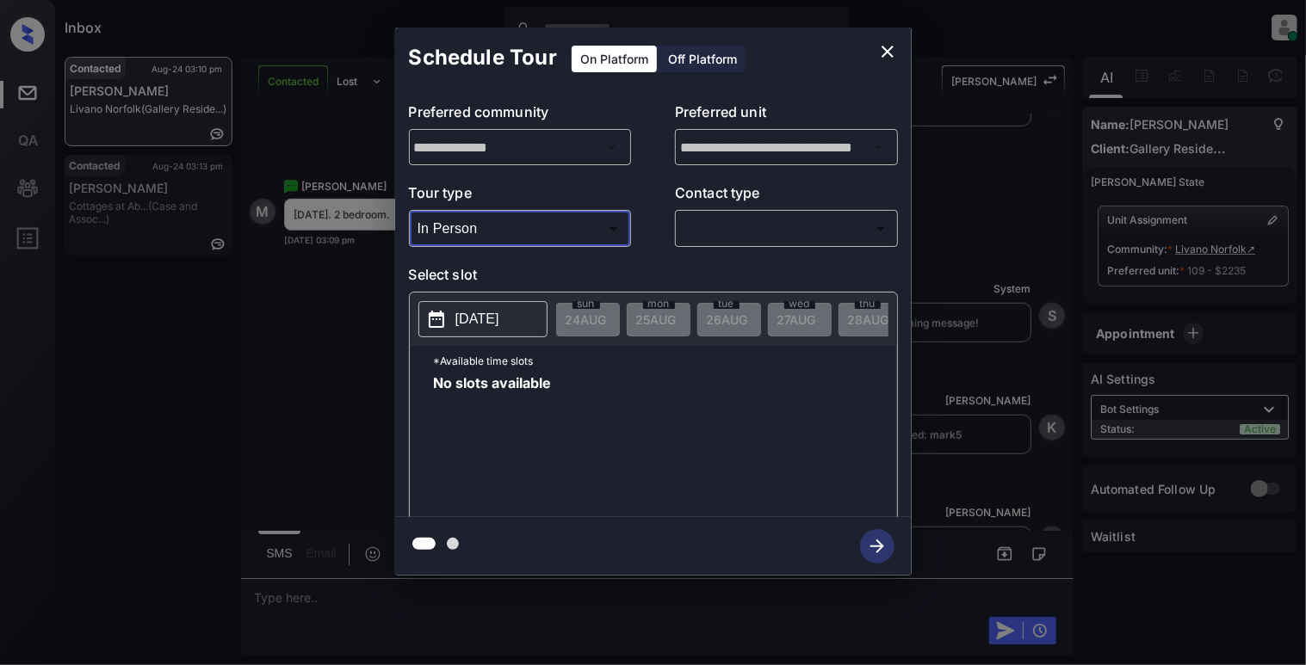
type input "********"
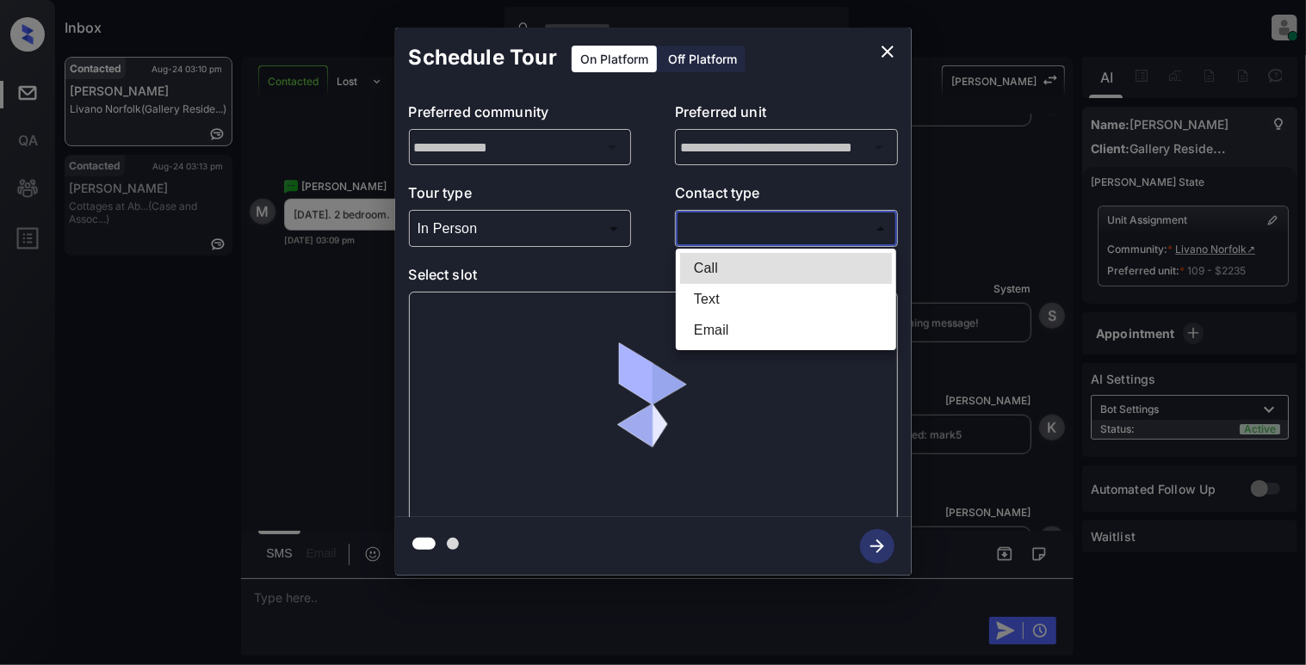
click at [773, 236] on body "Inbox [PERSON_NAME] Online Set yourself offline Set yourself on break Profile S…" at bounding box center [653, 332] width 1306 height 665
click at [740, 300] on li "Text" at bounding box center [786, 299] width 212 height 31
type input "****"
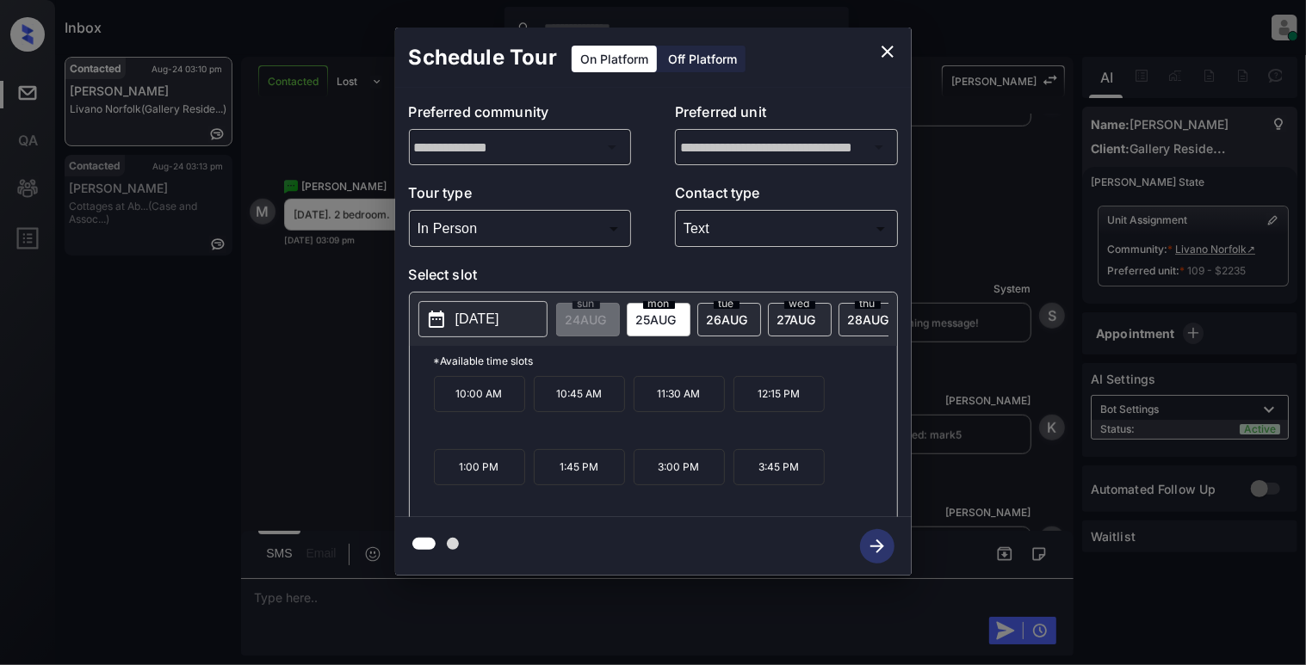
click at [499, 328] on p "[DATE]" at bounding box center [477, 319] width 44 height 21
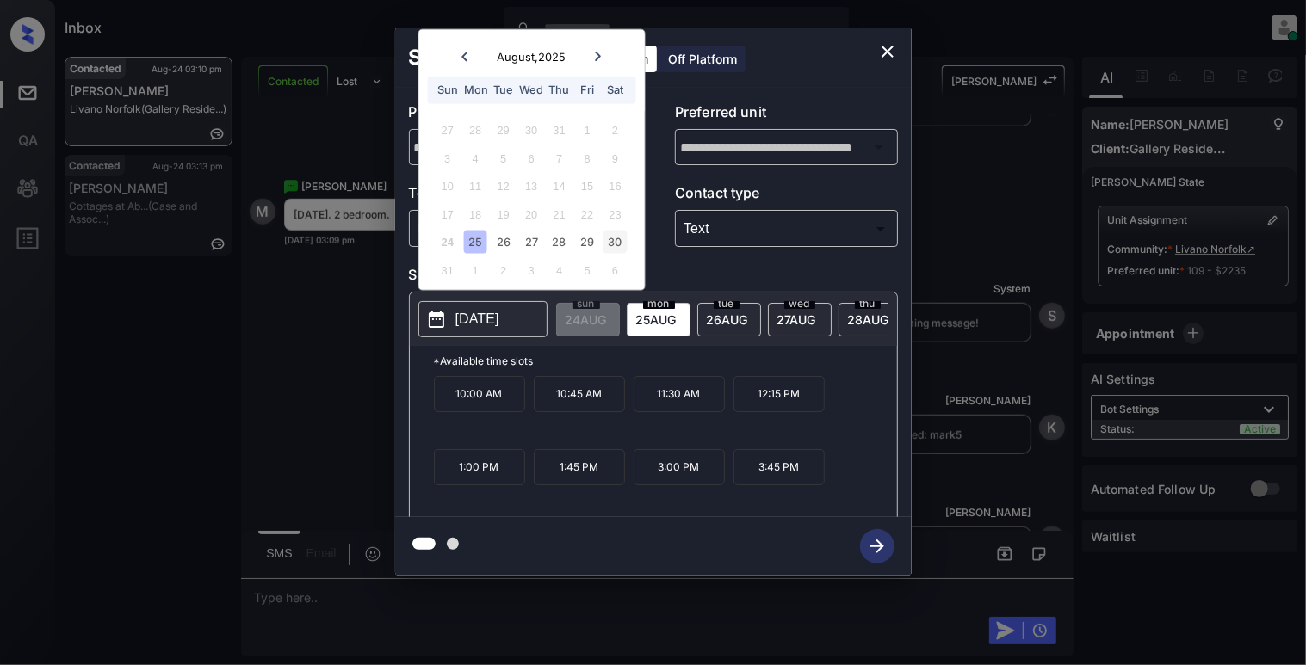
click at [623, 232] on div "30" at bounding box center [614, 242] width 23 height 23
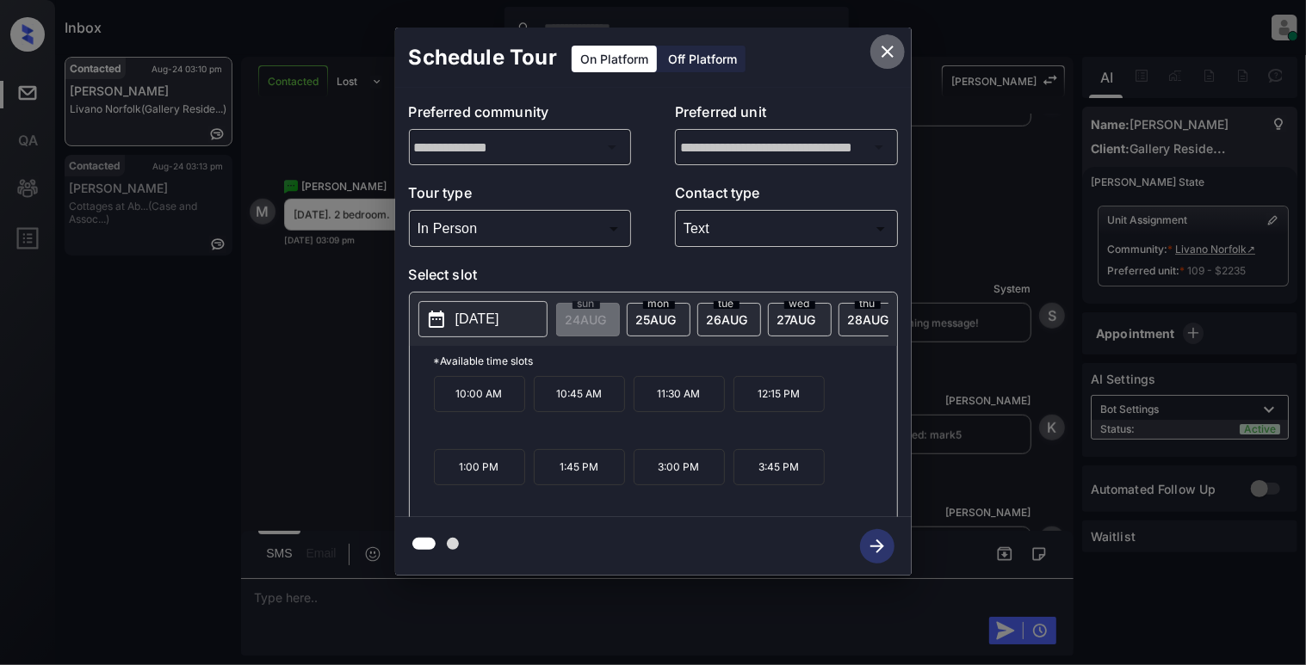
click at [897, 56] on button "close" at bounding box center [887, 51] width 34 height 34
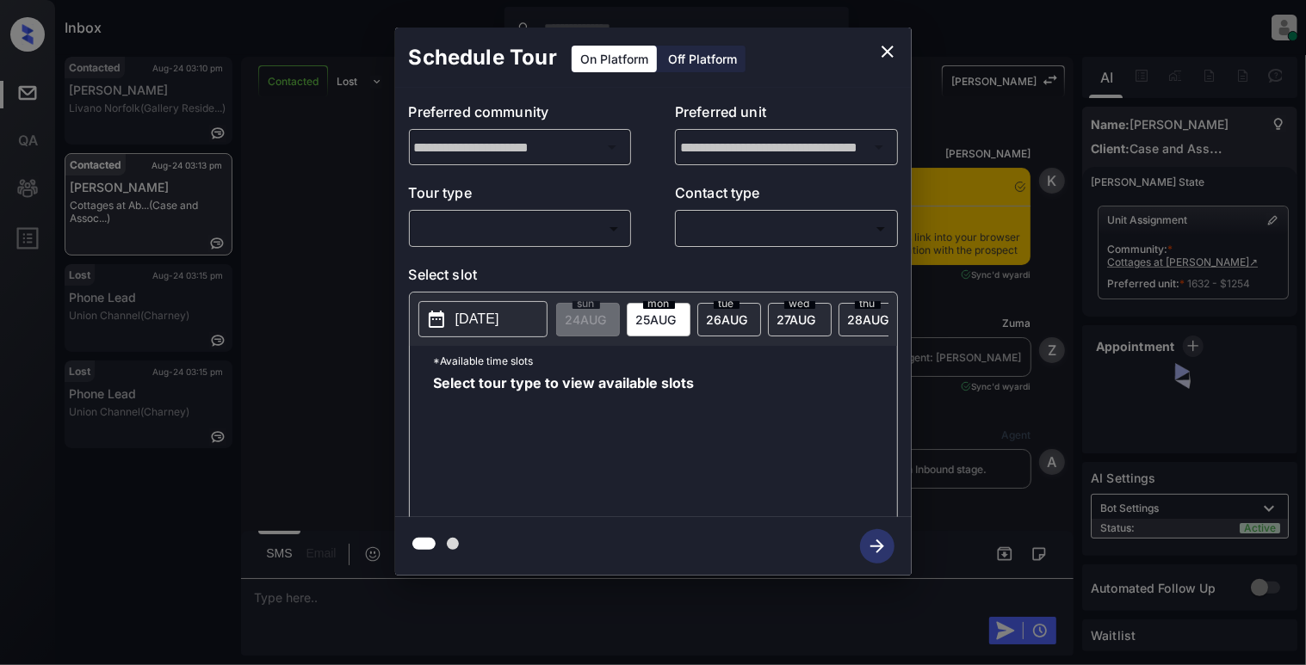
scroll to position [5158, 0]
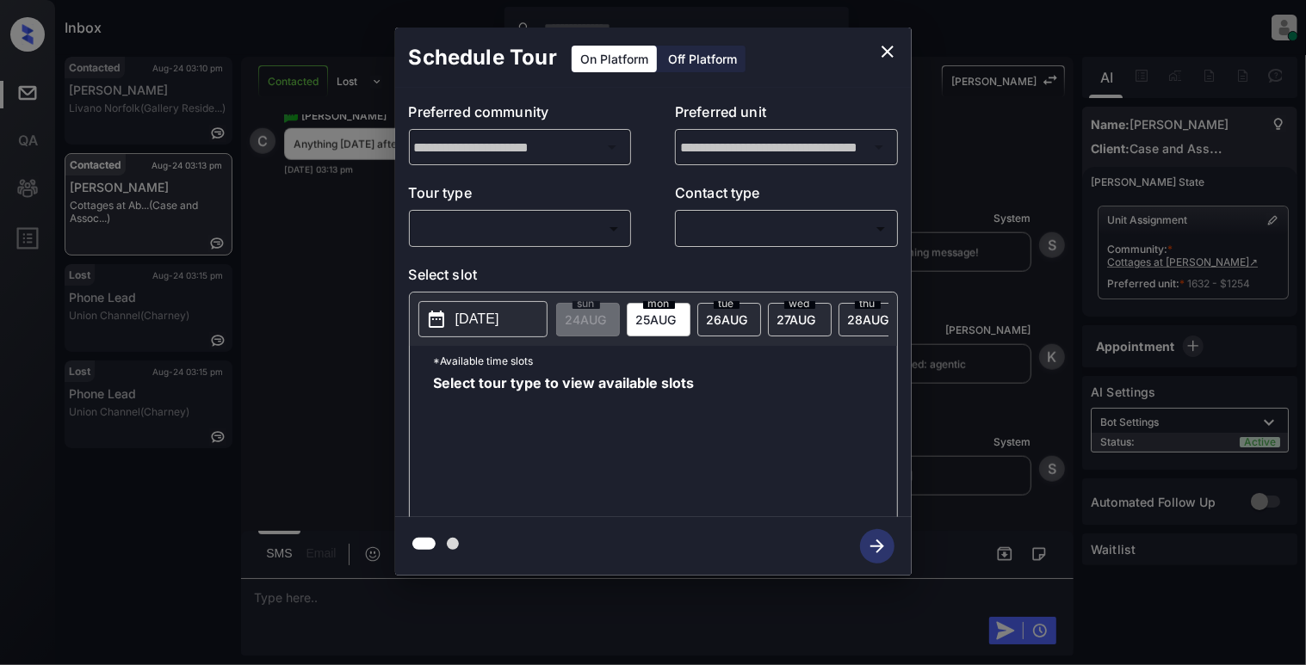
click at [479, 236] on body "Inbox [PERSON_NAME] Online Set yourself offline Set yourself on break Profile S…" at bounding box center [653, 332] width 1306 height 665
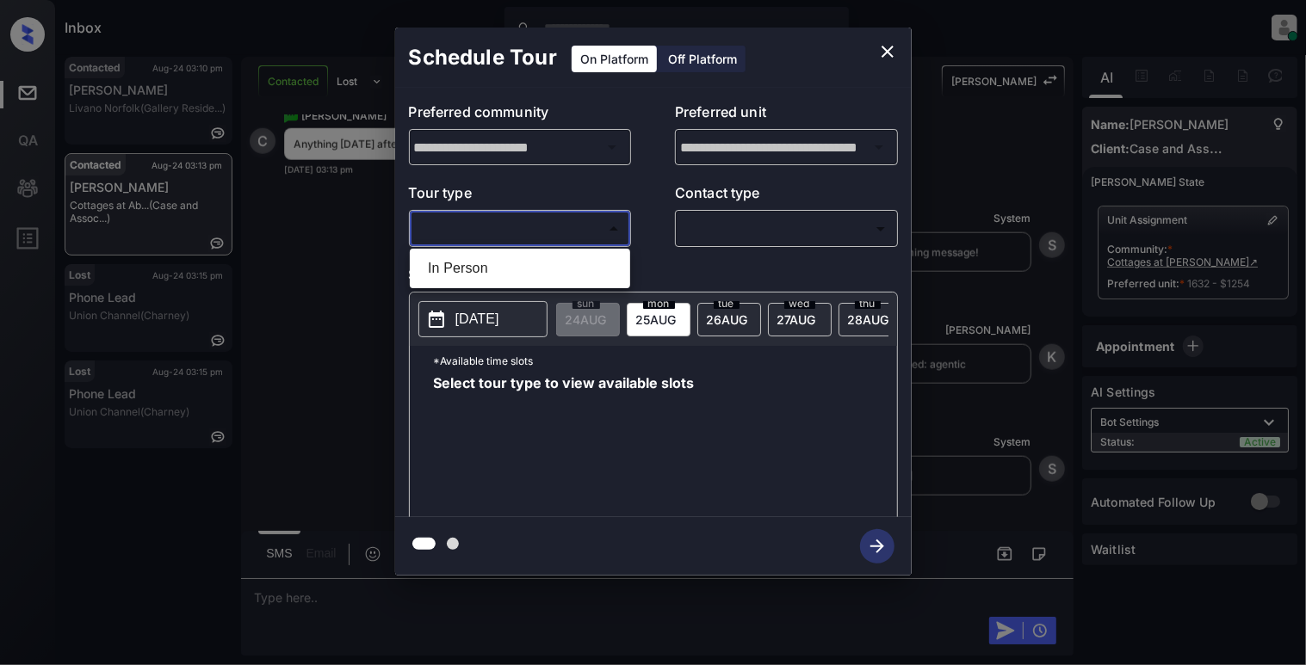
click at [486, 266] on li "In Person" at bounding box center [520, 268] width 212 height 31
type input "********"
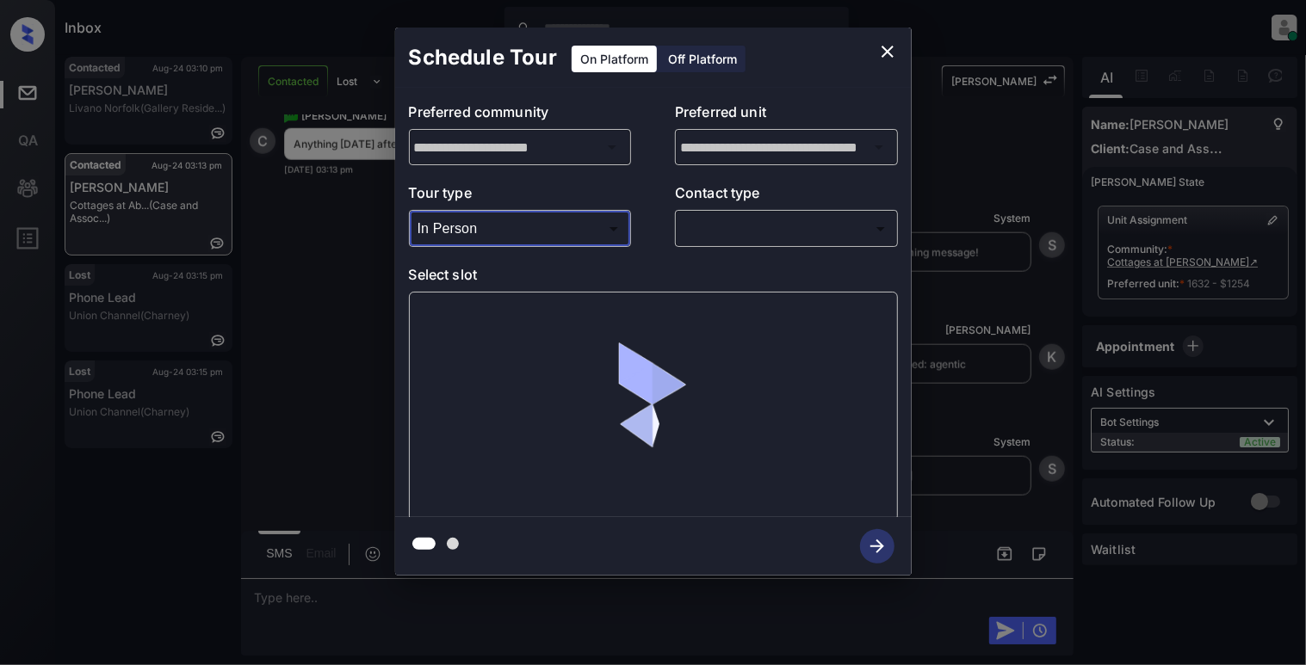
click at [824, 229] on body "Inbox [PERSON_NAME] Online Set yourself offline Set yourself on break Profile S…" at bounding box center [653, 332] width 1306 height 665
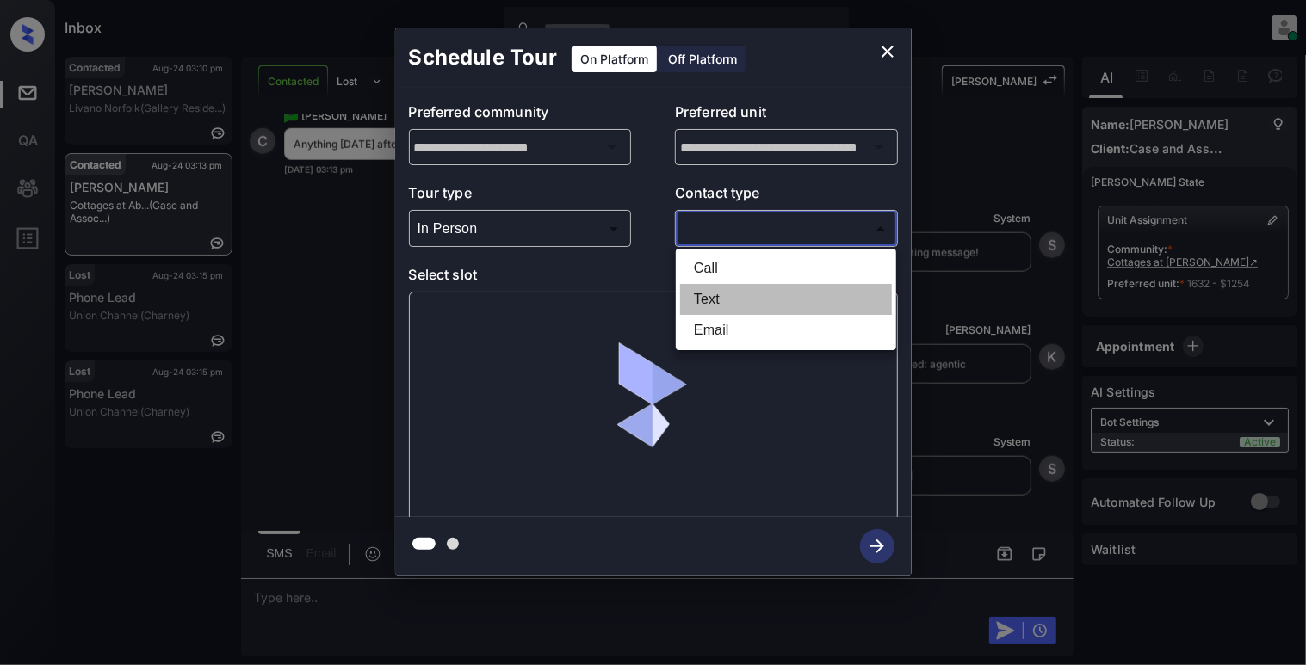
click at [710, 301] on li "Text" at bounding box center [786, 299] width 212 height 31
type input "****"
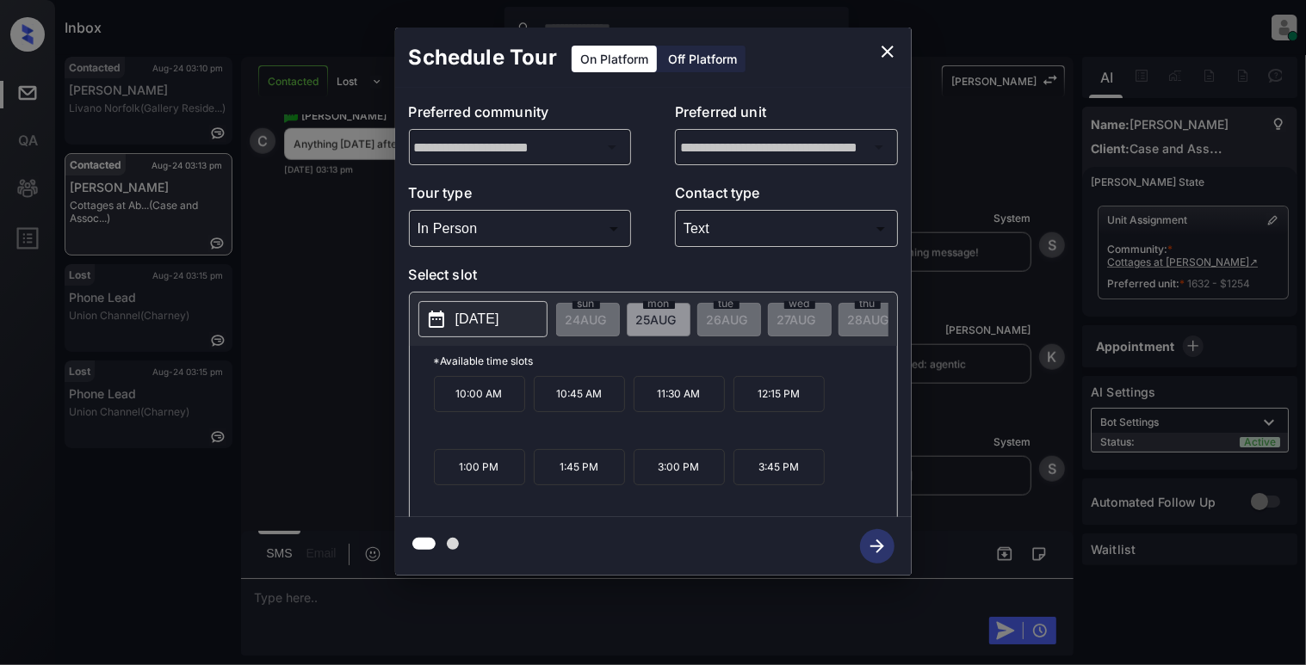
click at [577, 486] on p "1:45 PM" at bounding box center [579, 467] width 91 height 36
click at [871, 541] on icon "button" at bounding box center [877, 546] width 34 height 34
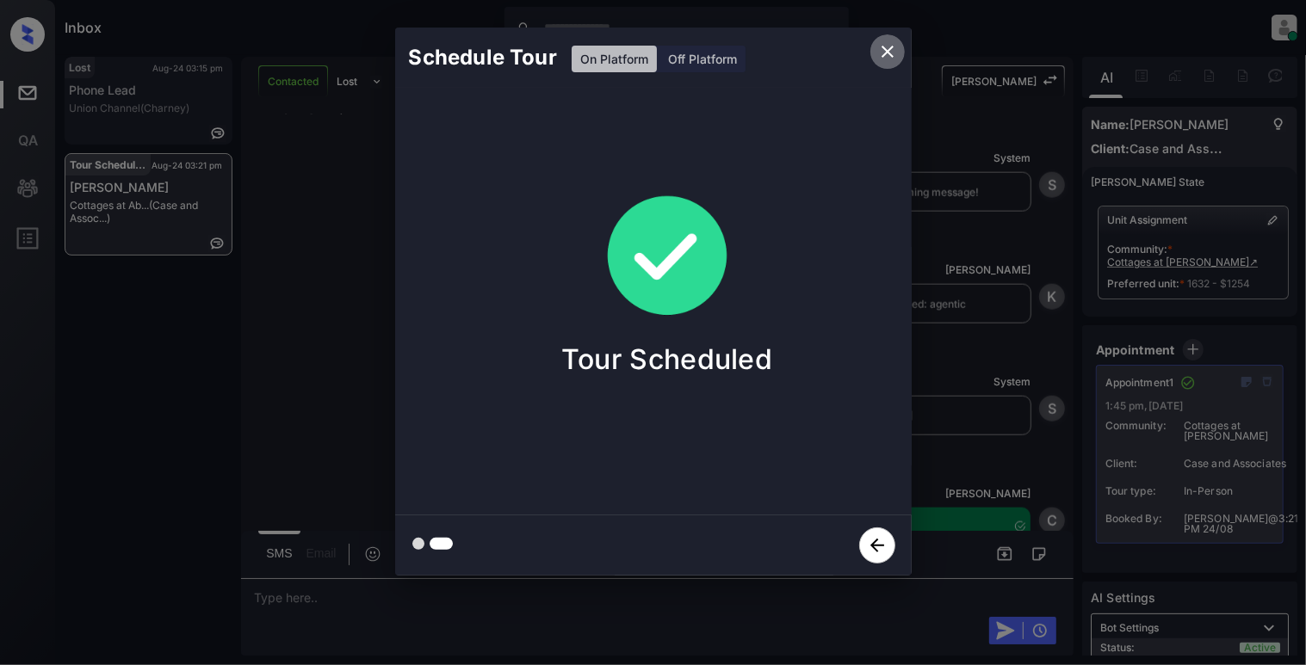
click at [887, 48] on icon "close" at bounding box center [887, 51] width 21 height 21
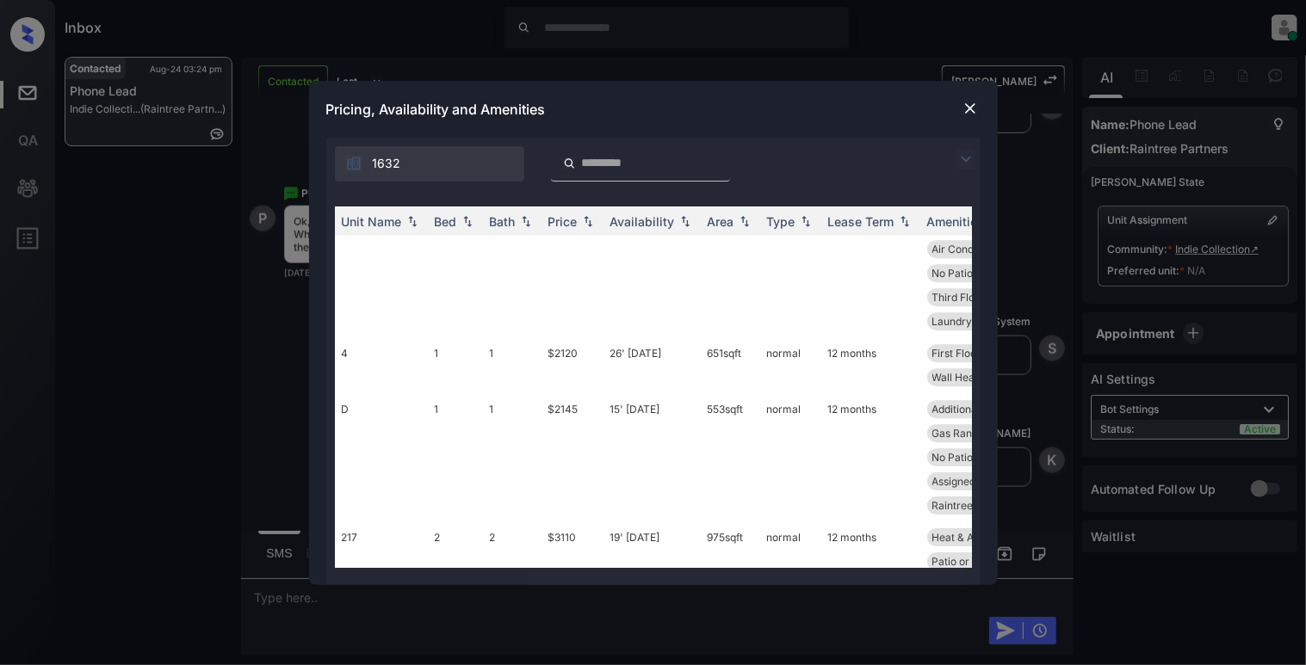
scroll to position [3214, 0]
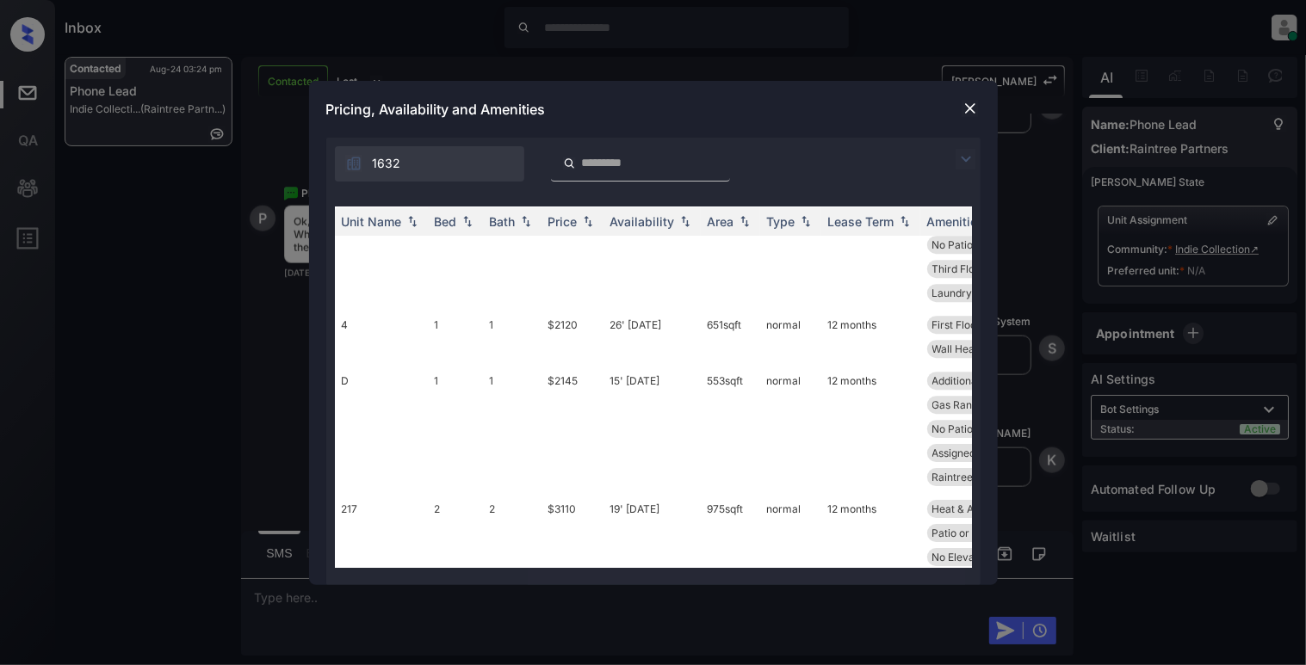
click at [448, 493] on td "2" at bounding box center [455, 557] width 55 height 128
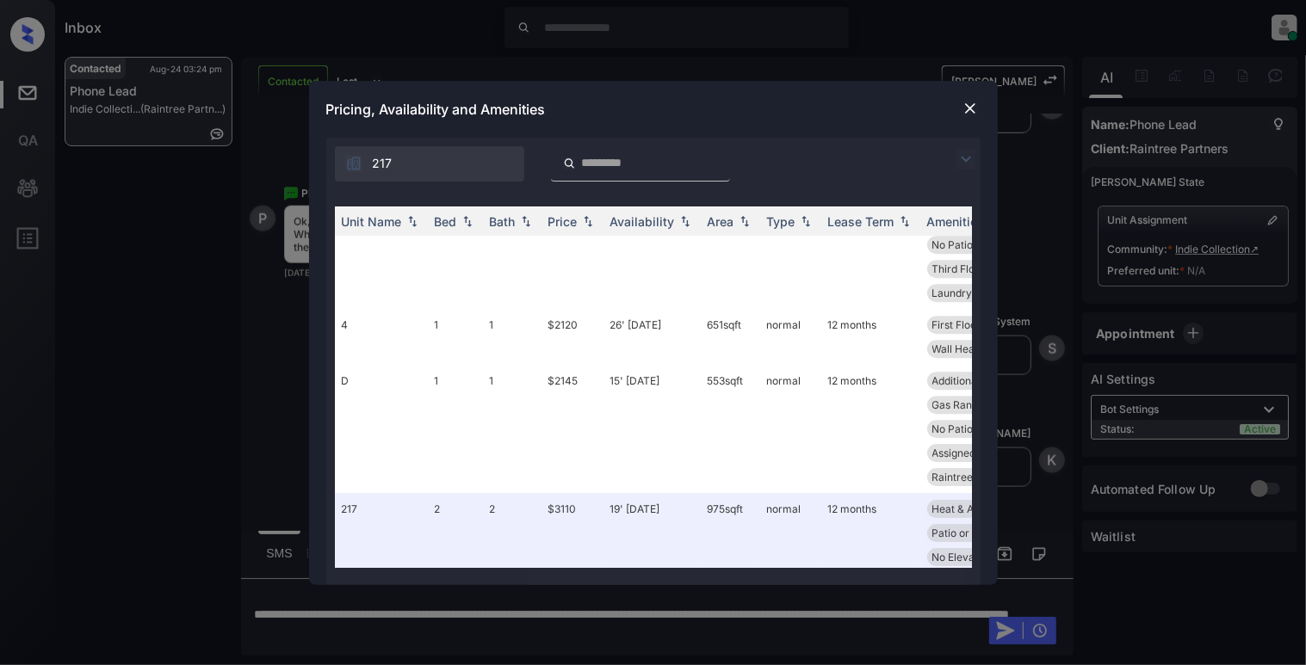
click at [974, 111] on img at bounding box center [970, 108] width 17 height 17
